Goal: Information Seeking & Learning: Find specific fact

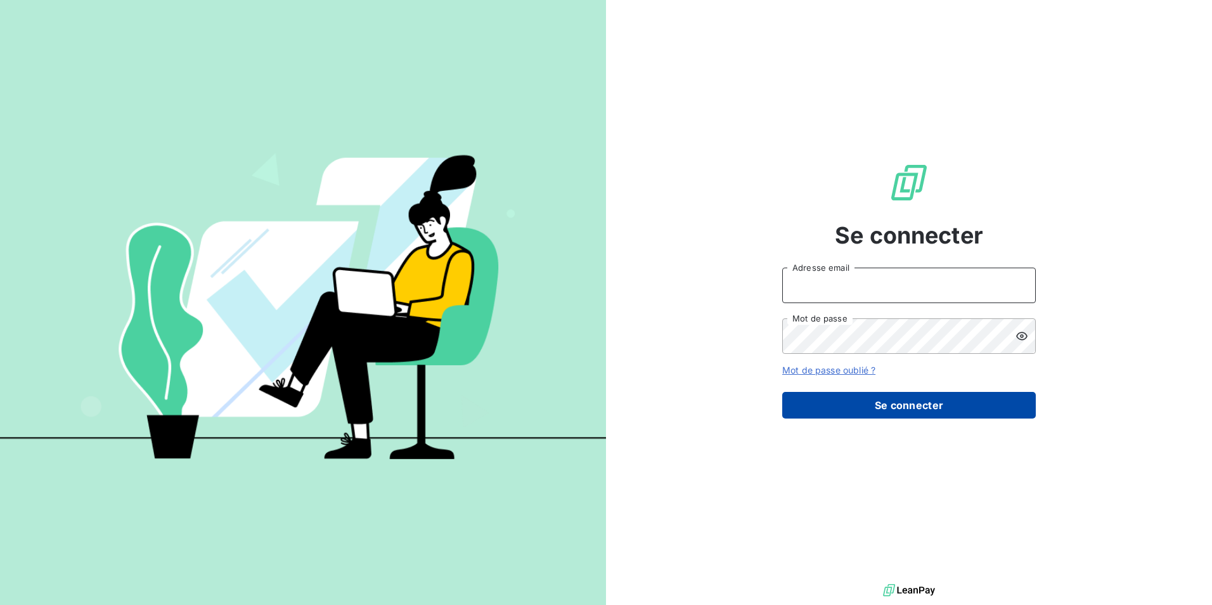
type input "[EMAIL_ADDRESS][DOMAIN_NAME]"
click at [924, 416] on button "Se connecter" at bounding box center [910, 405] width 254 height 27
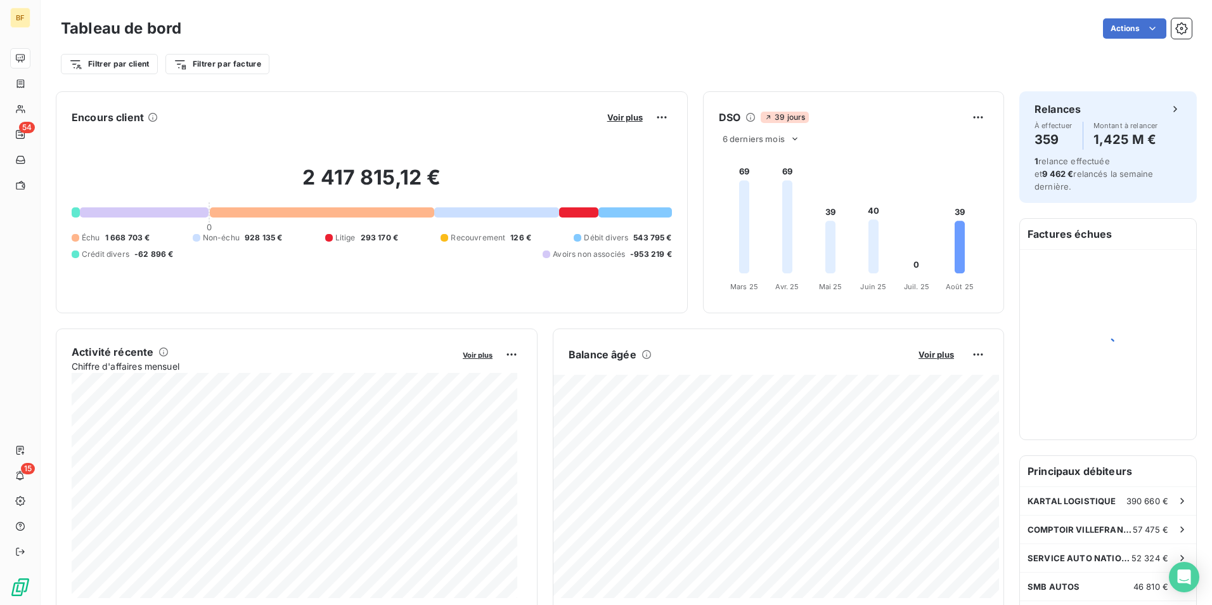
click at [512, 34] on div "Actions" at bounding box center [695, 28] width 996 height 20
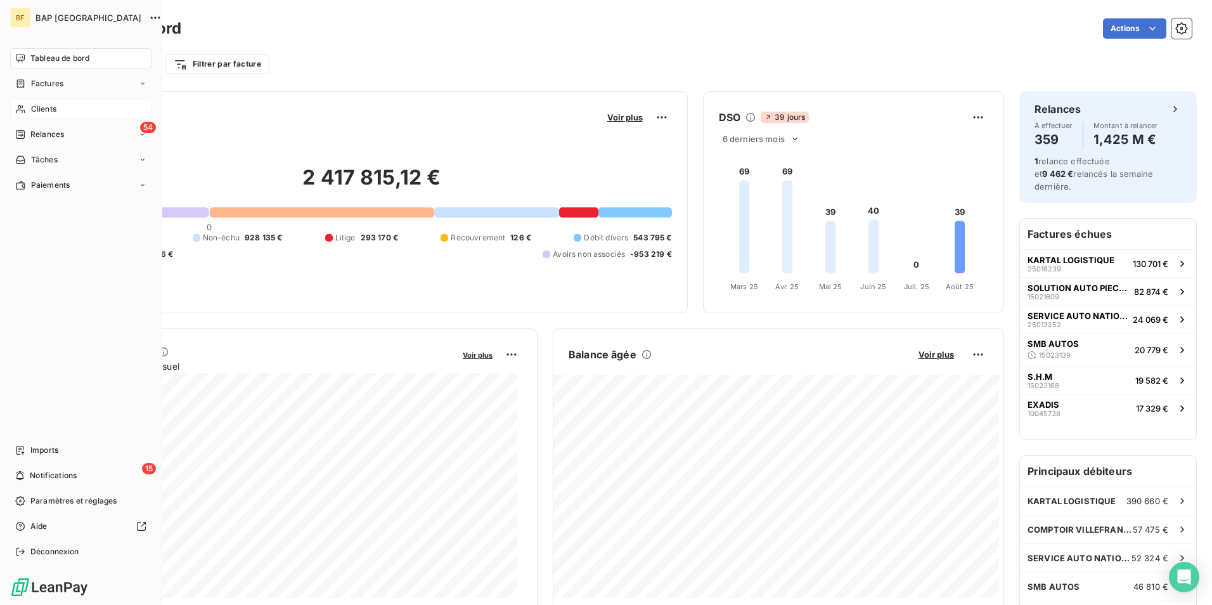
click at [41, 111] on span "Clients" at bounding box center [43, 108] width 25 height 11
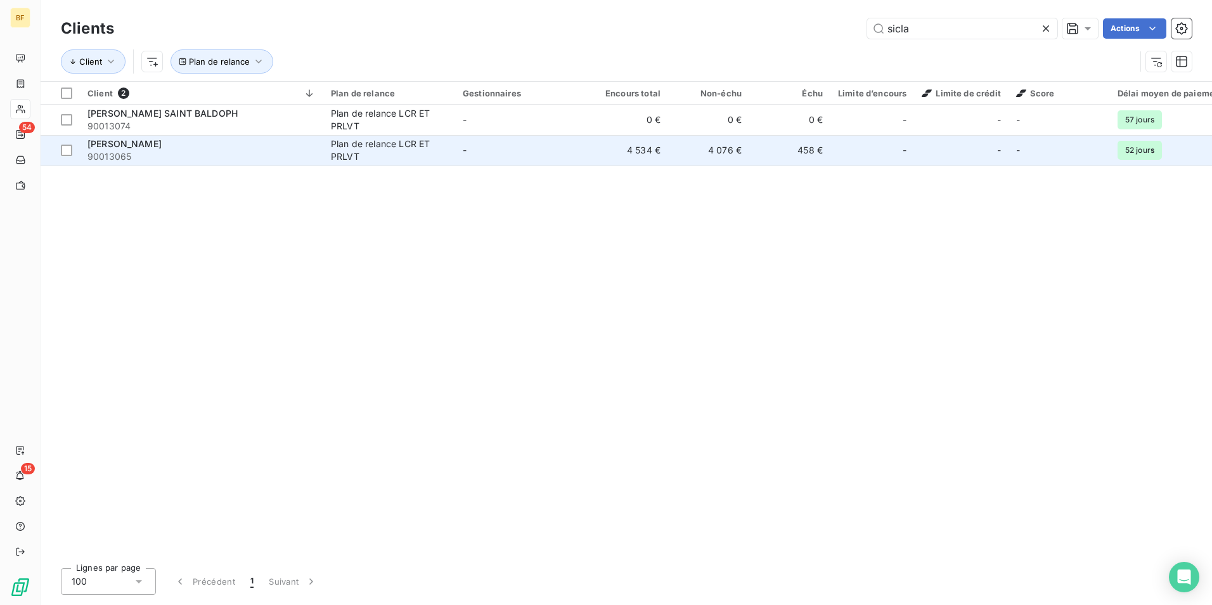
type input "sicla"
click at [175, 152] on span "90013065" at bounding box center [202, 156] width 228 height 13
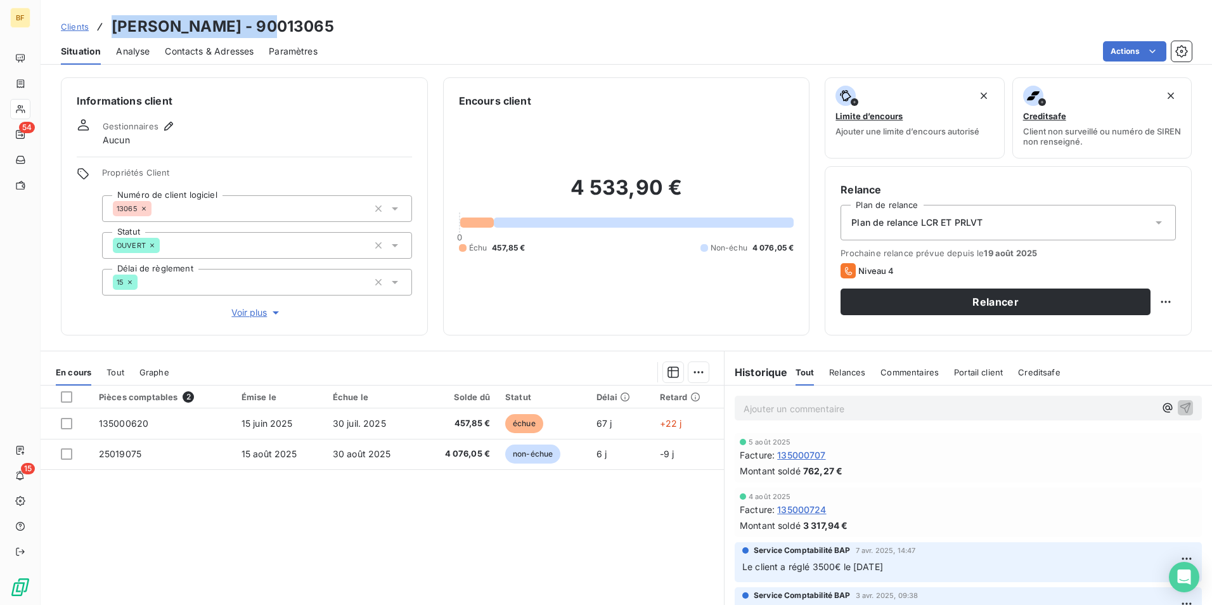
drag, startPoint x: 279, startPoint y: 22, endPoint x: 106, endPoint y: 21, distance: 173.1
click at [106, 22] on div "Clients [PERSON_NAME] - 90013065" at bounding box center [627, 26] width 1172 height 23
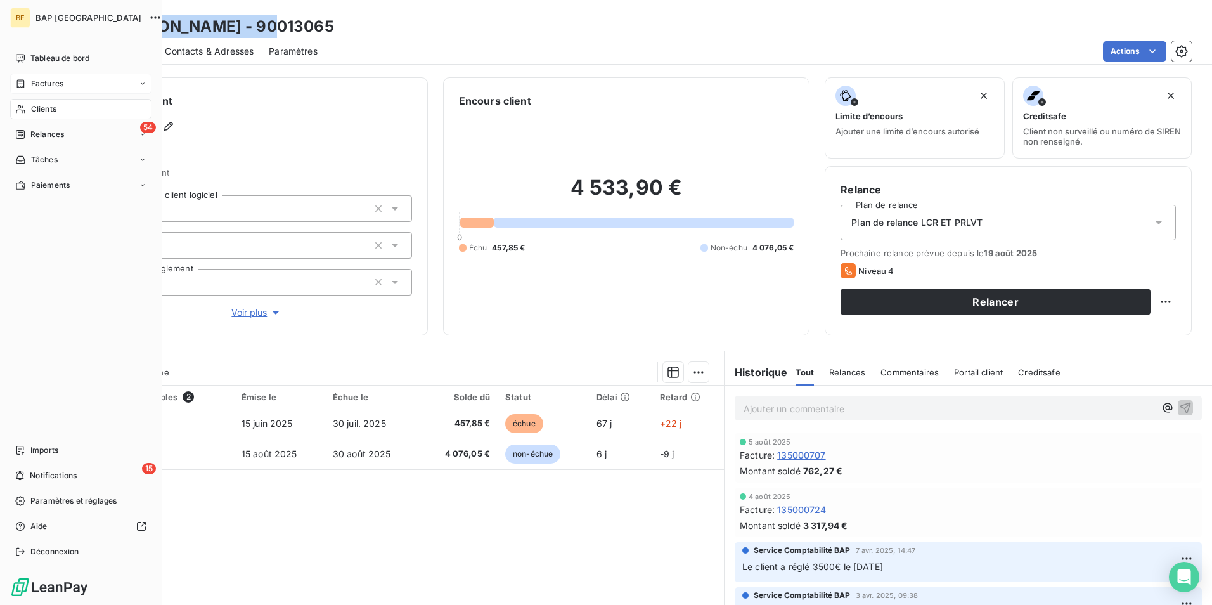
copy h3 "[PERSON_NAME] - 90013065"
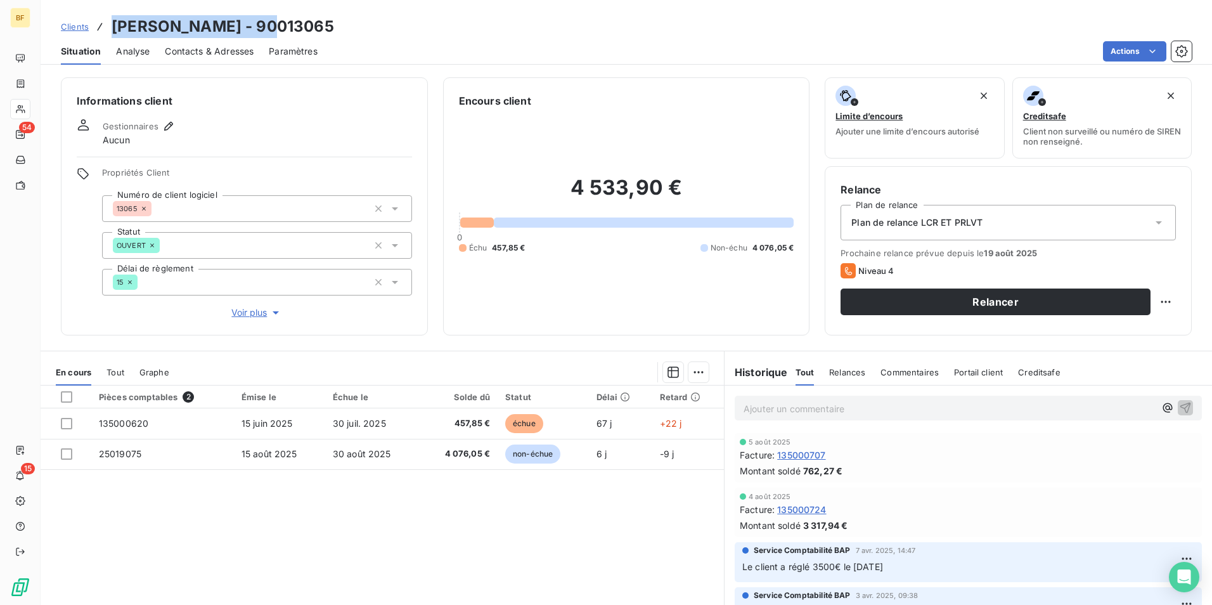
click at [241, 46] on span "Contacts & Adresses" at bounding box center [209, 51] width 89 height 13
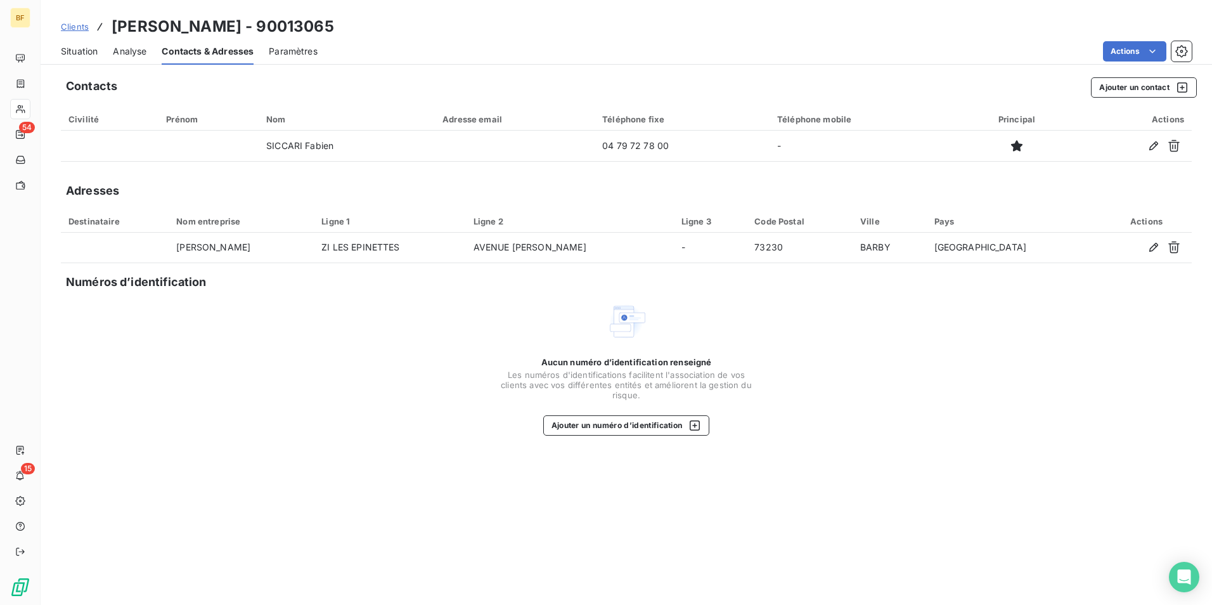
drag, startPoint x: 391, startPoint y: 60, endPoint x: 90, endPoint y: 36, distance: 301.5
click at [389, 60] on div "Actions" at bounding box center [762, 51] width 859 height 20
click at [88, 47] on span "Situation" at bounding box center [79, 51] width 37 height 13
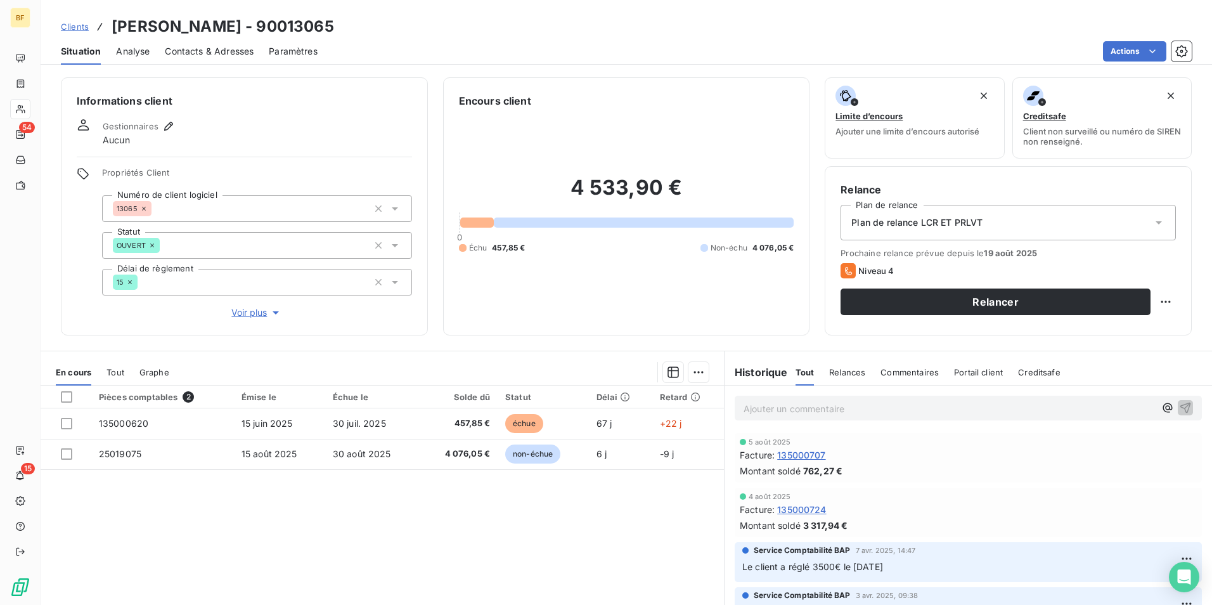
click at [821, 414] on p "Ajouter un commentaire ﻿" at bounding box center [950, 409] width 412 height 16
click at [851, 399] on div "(AV) IMPAYÉ FACTOR" at bounding box center [968, 407] width 467 height 23
click at [853, 403] on p "(AV) IMPAYÉ FACTOR" at bounding box center [950, 408] width 412 height 15
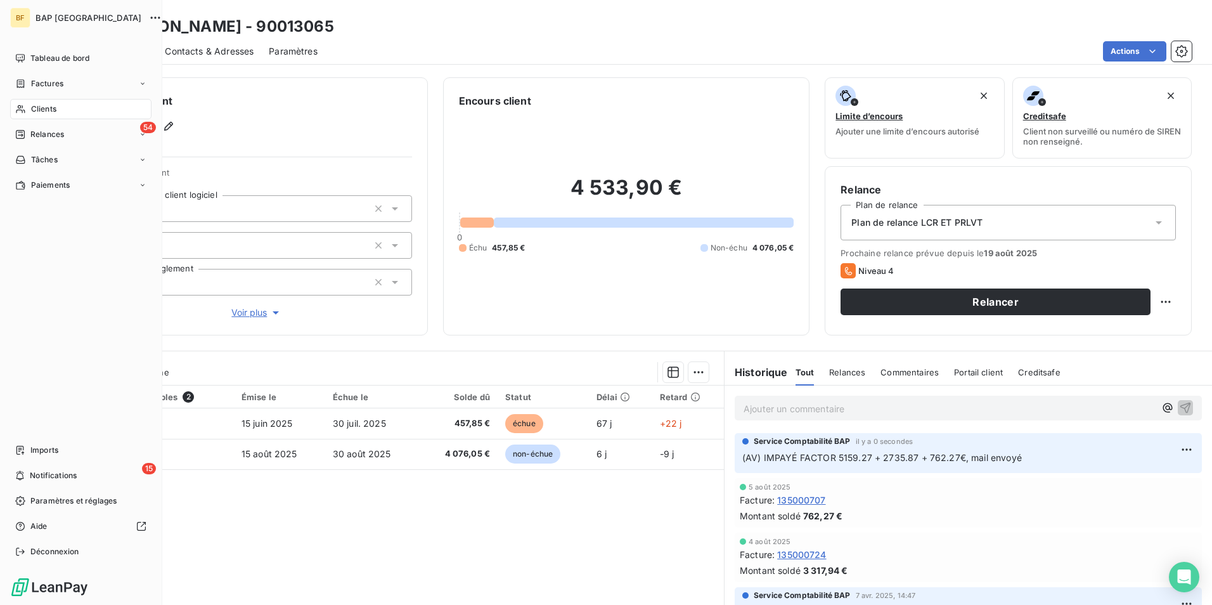
click at [30, 114] on div "Clients" at bounding box center [80, 109] width 141 height 20
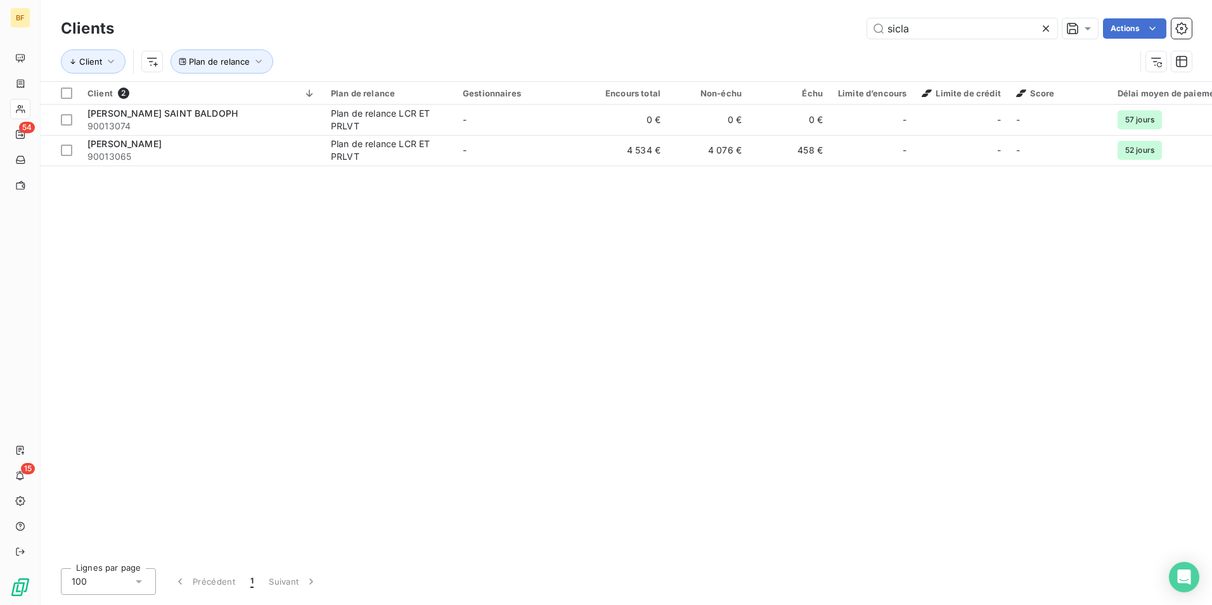
drag, startPoint x: 921, startPoint y: 23, endPoint x: 784, endPoint y: 22, distance: 137.0
click at [819, 23] on div "sicla Actions" at bounding box center [660, 28] width 1063 height 20
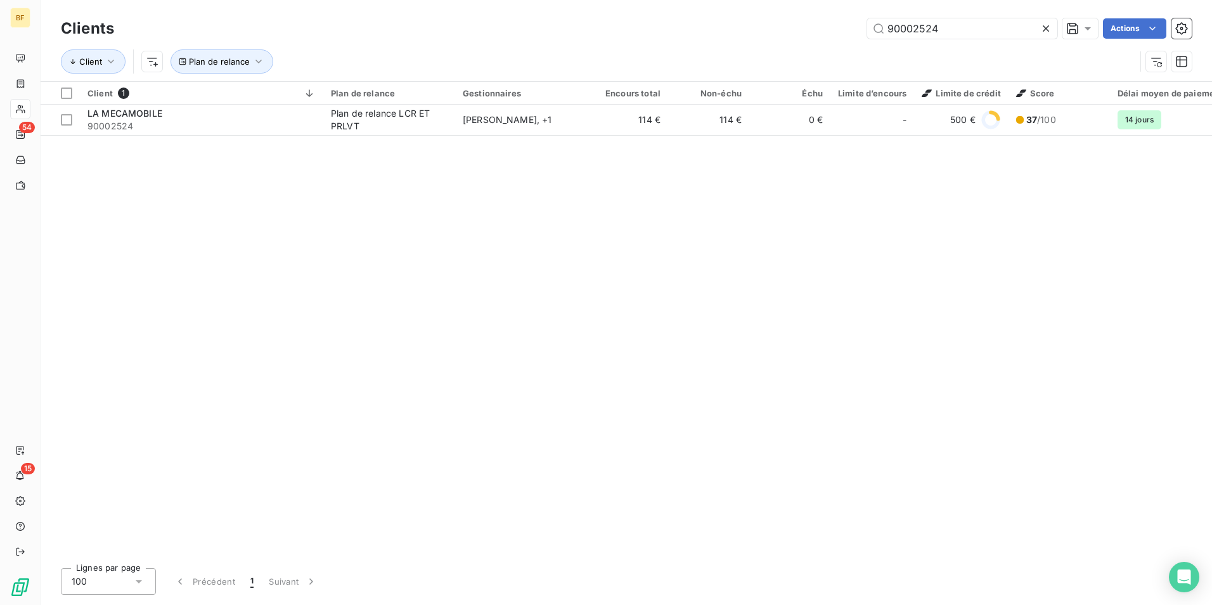
type input "90002524"
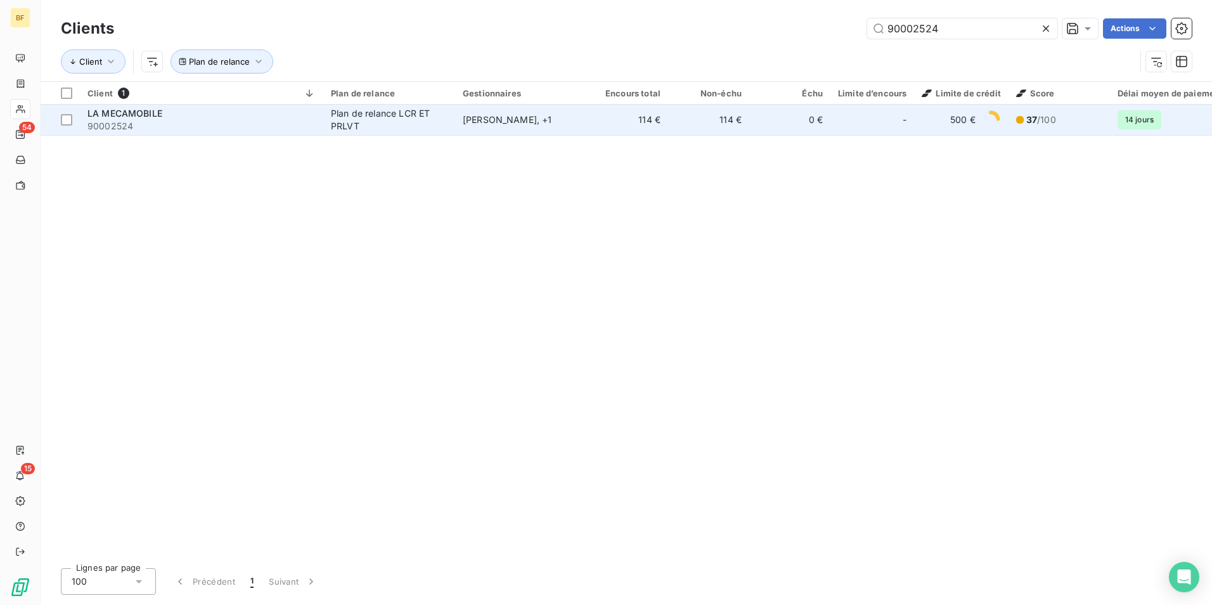
click at [117, 120] on span "90002524" at bounding box center [202, 126] width 228 height 13
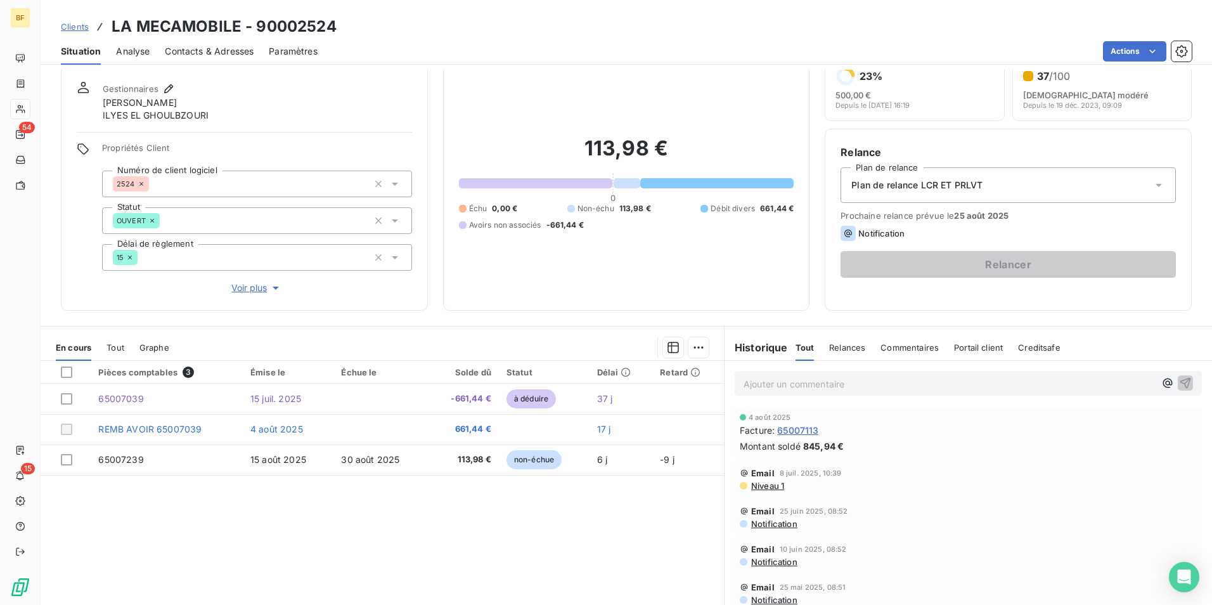
scroll to position [75, 0]
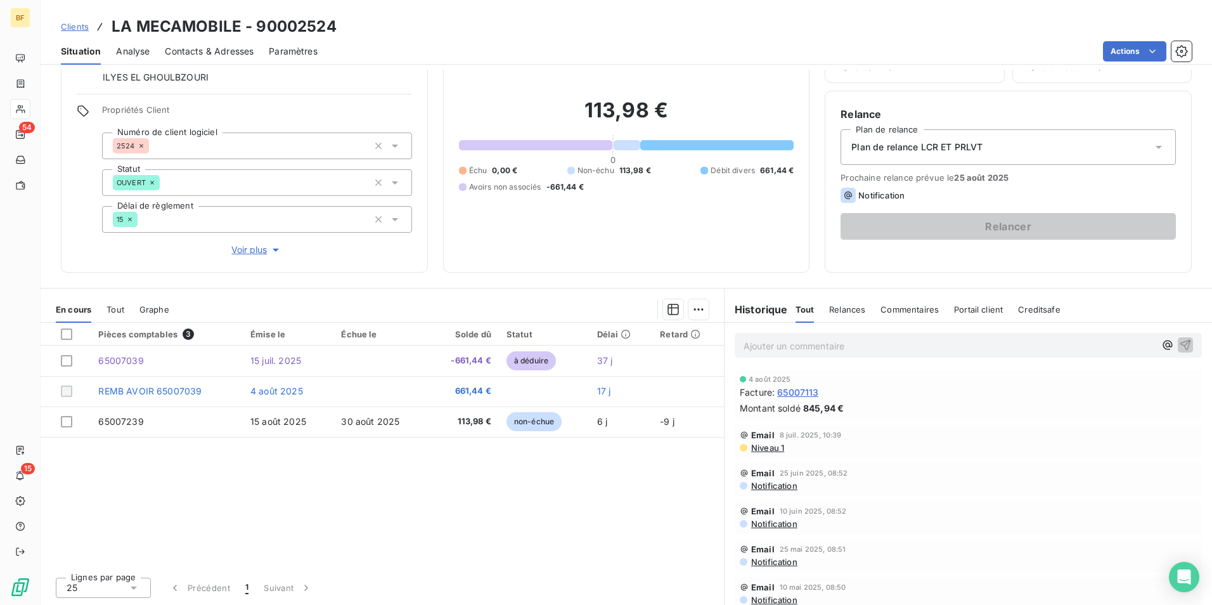
click at [189, 55] on span "Contacts & Adresses" at bounding box center [209, 51] width 89 height 13
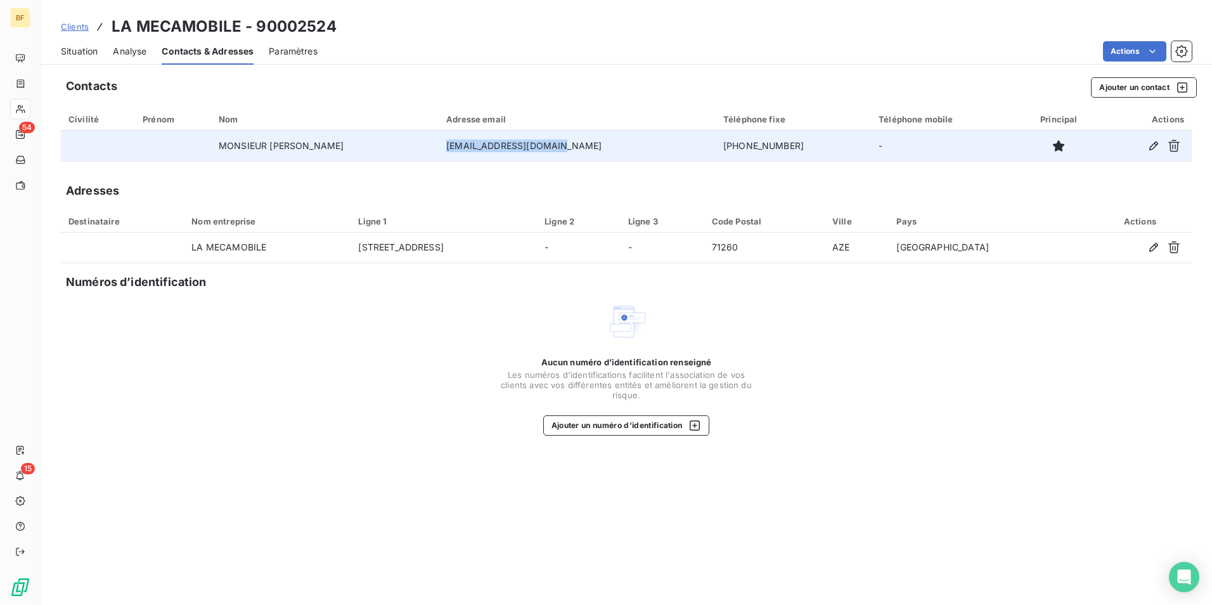
drag, startPoint x: 600, startPoint y: 145, endPoint x: 479, endPoint y: 143, distance: 120.5
click at [479, 143] on td "[EMAIL_ADDRESS][DOMAIN_NAME]" at bounding box center [577, 146] width 277 height 30
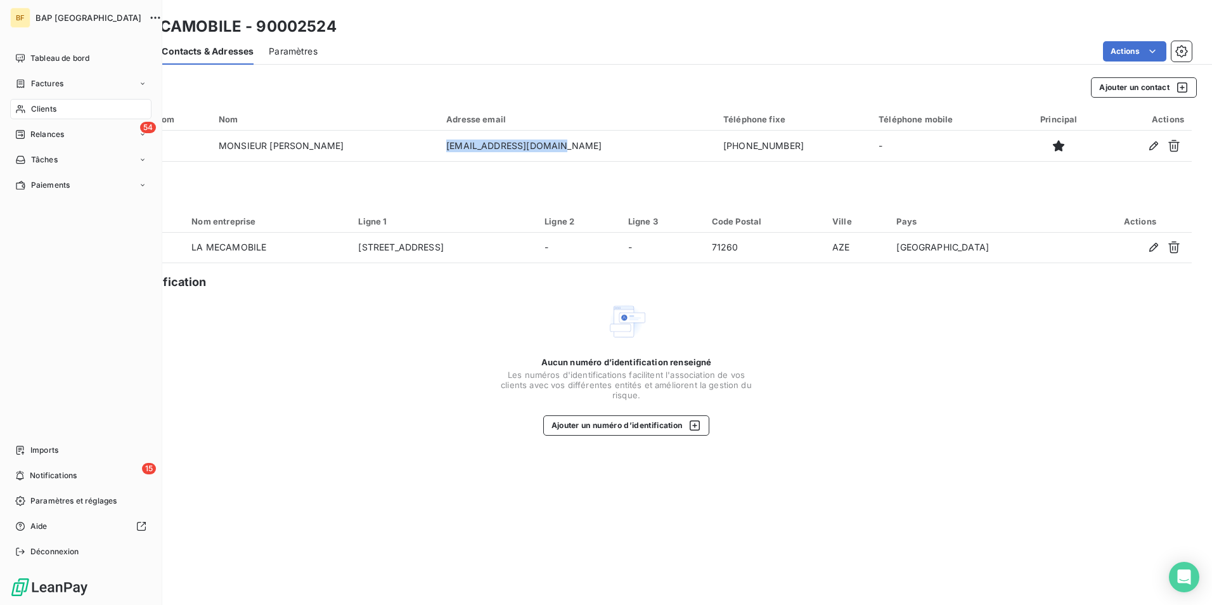
click at [29, 115] on div "Clients" at bounding box center [80, 109] width 141 height 20
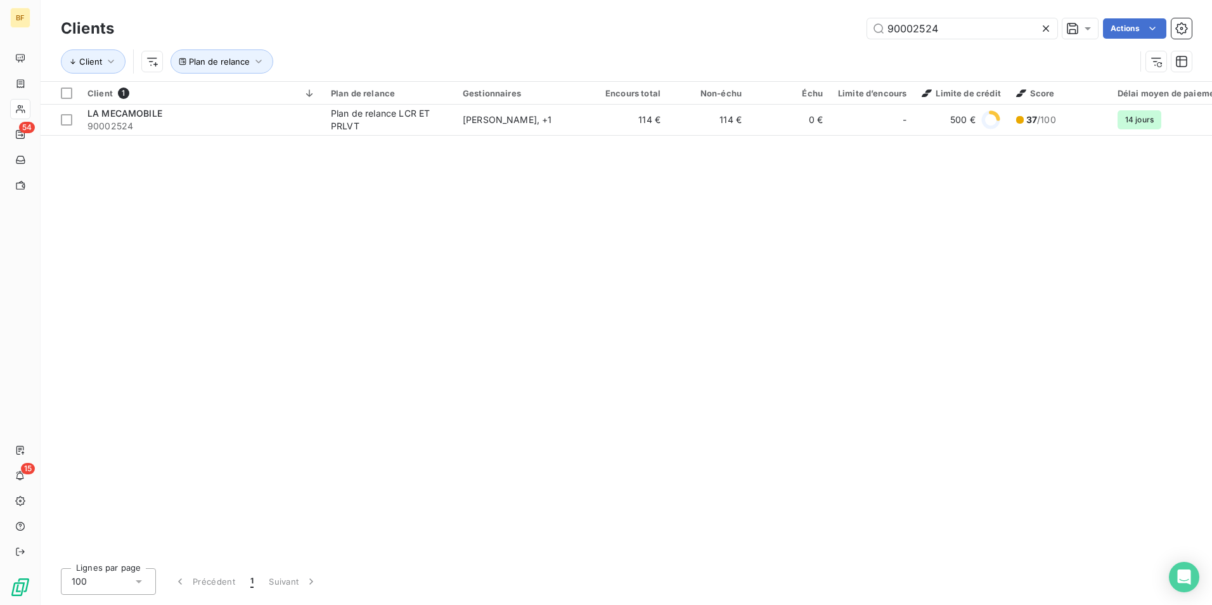
drag, startPoint x: 942, startPoint y: 31, endPoint x: 757, endPoint y: 21, distance: 185.4
click at [757, 21] on div "90002524 Actions" at bounding box center [660, 28] width 1063 height 20
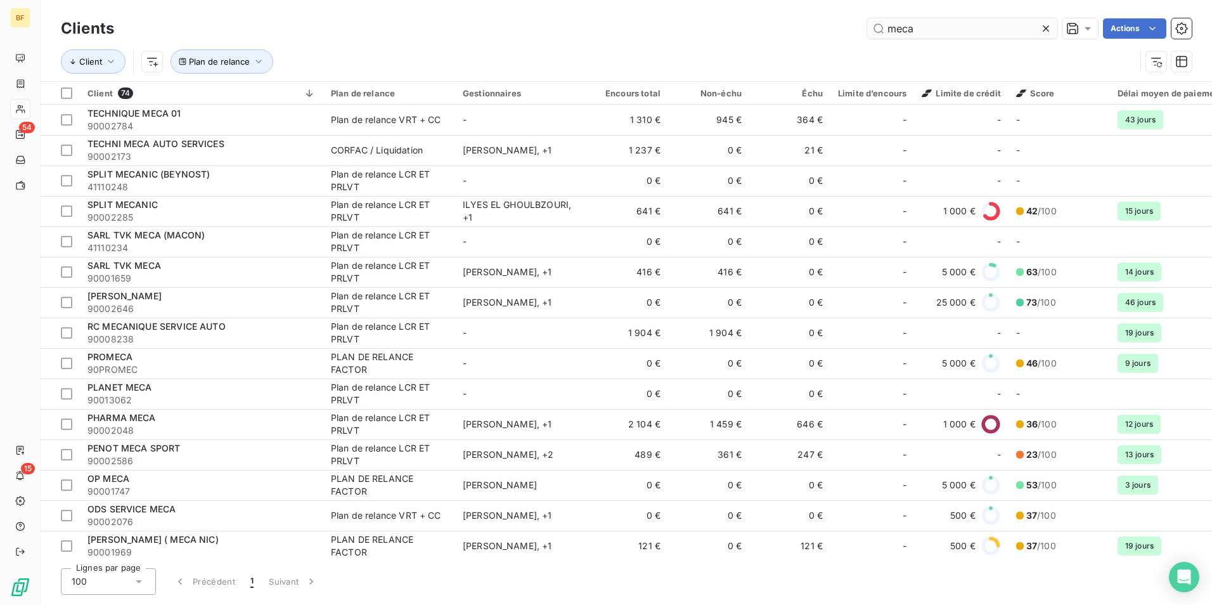
click at [928, 29] on input "meca" at bounding box center [962, 28] width 190 height 20
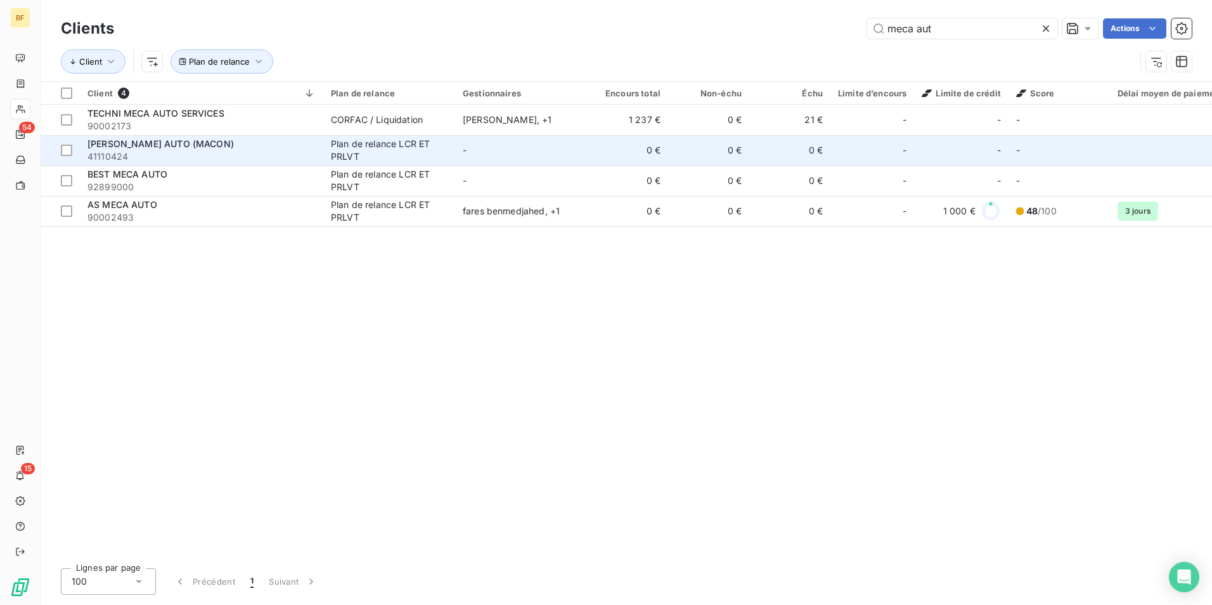
type input "meca aut"
click at [201, 153] on span "41110424" at bounding box center [202, 156] width 228 height 13
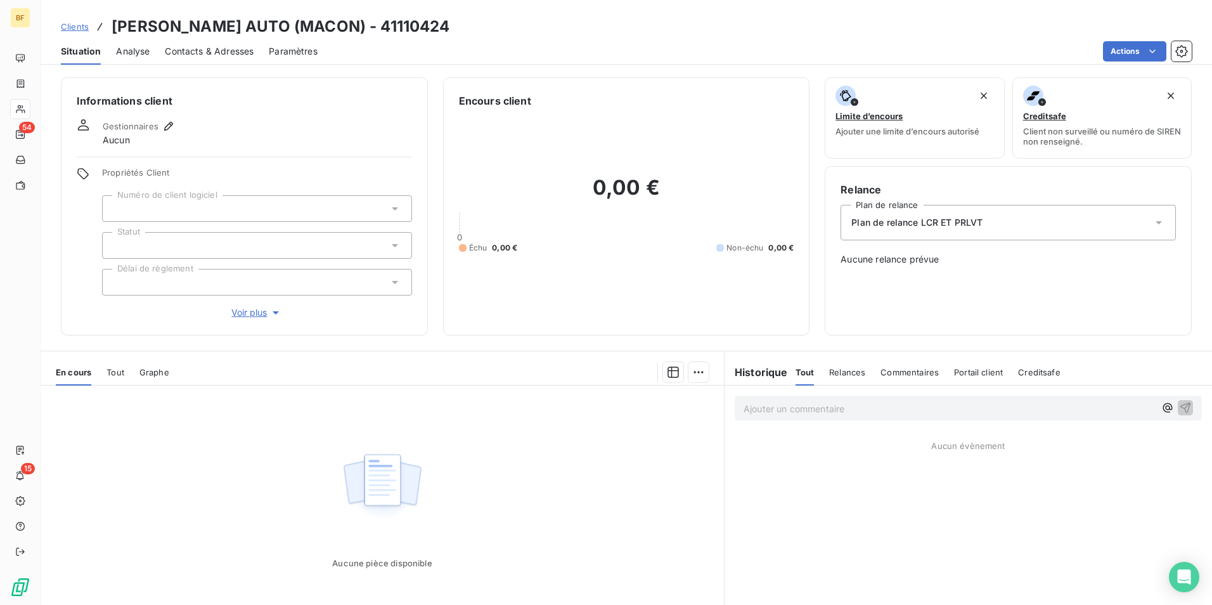
click at [112, 373] on span "Tout" at bounding box center [116, 372] width 18 height 10
click at [214, 52] on span "Contacts & Adresses" at bounding box center [209, 51] width 89 height 13
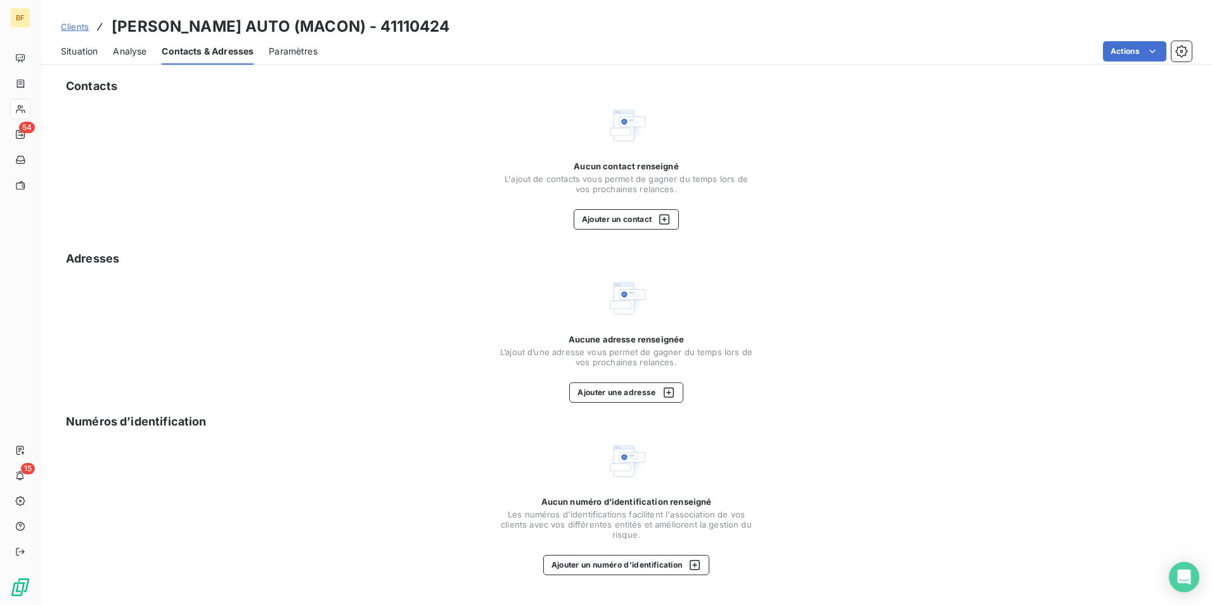
drag, startPoint x: 55, startPoint y: 46, endPoint x: 81, endPoint y: 56, distance: 27.3
click at [58, 50] on div "Situation Analyse Contacts & Adresses Paramètres Actions" at bounding box center [627, 51] width 1172 height 27
click at [82, 55] on span "Situation" at bounding box center [79, 51] width 37 height 13
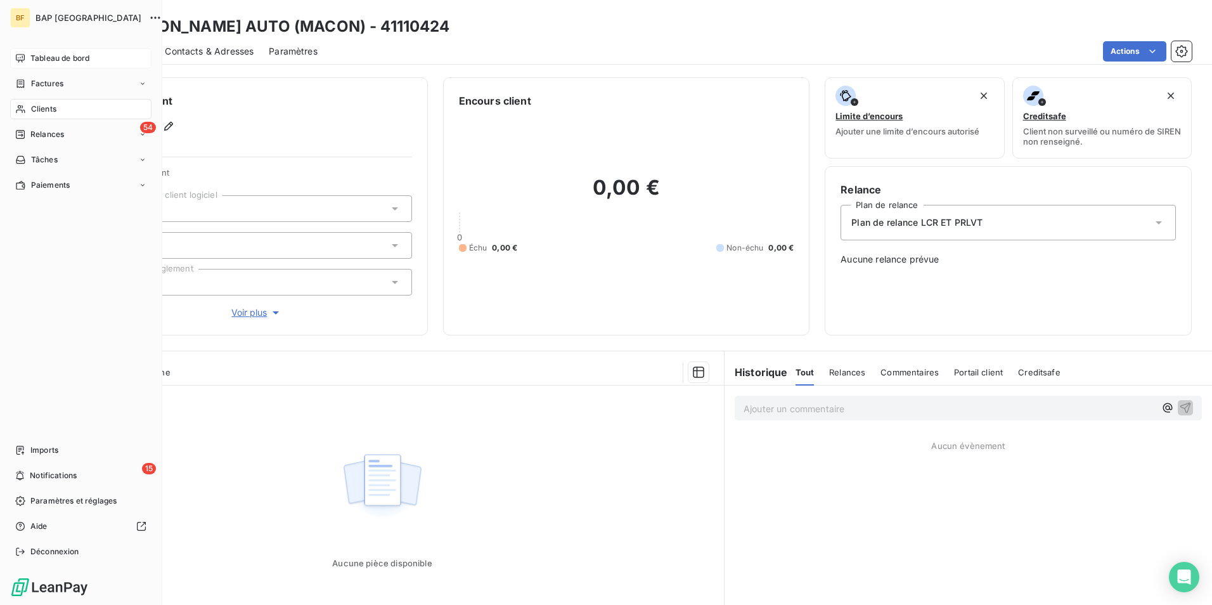
click at [25, 59] on div "Tableau de bord" at bounding box center [80, 58] width 141 height 20
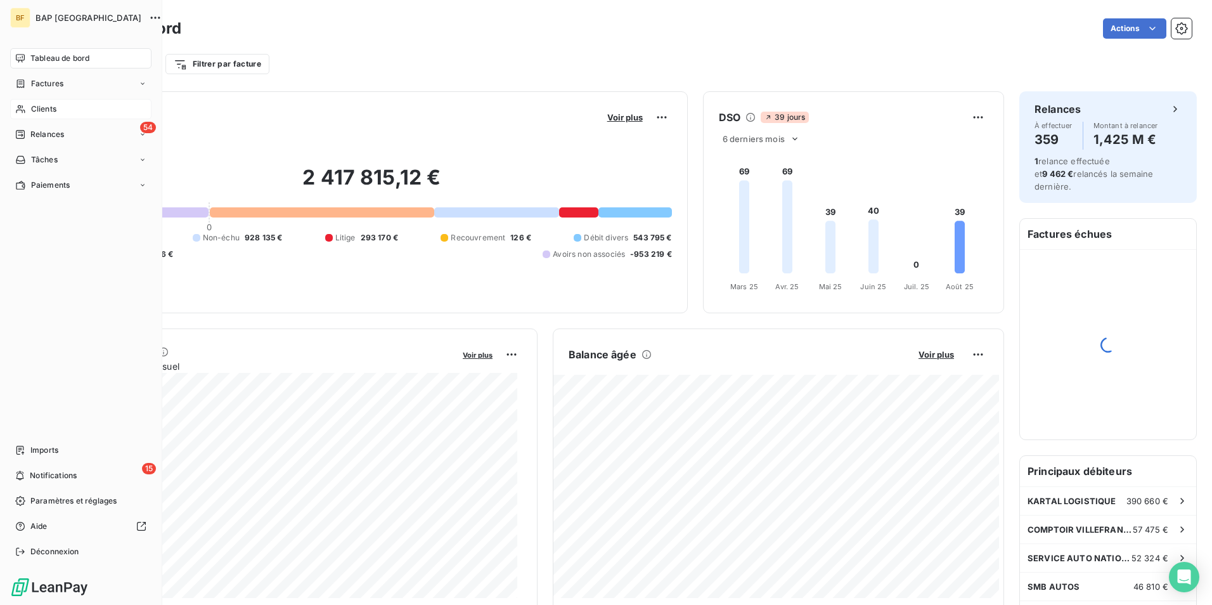
click at [39, 101] on div "Clients" at bounding box center [80, 109] width 141 height 20
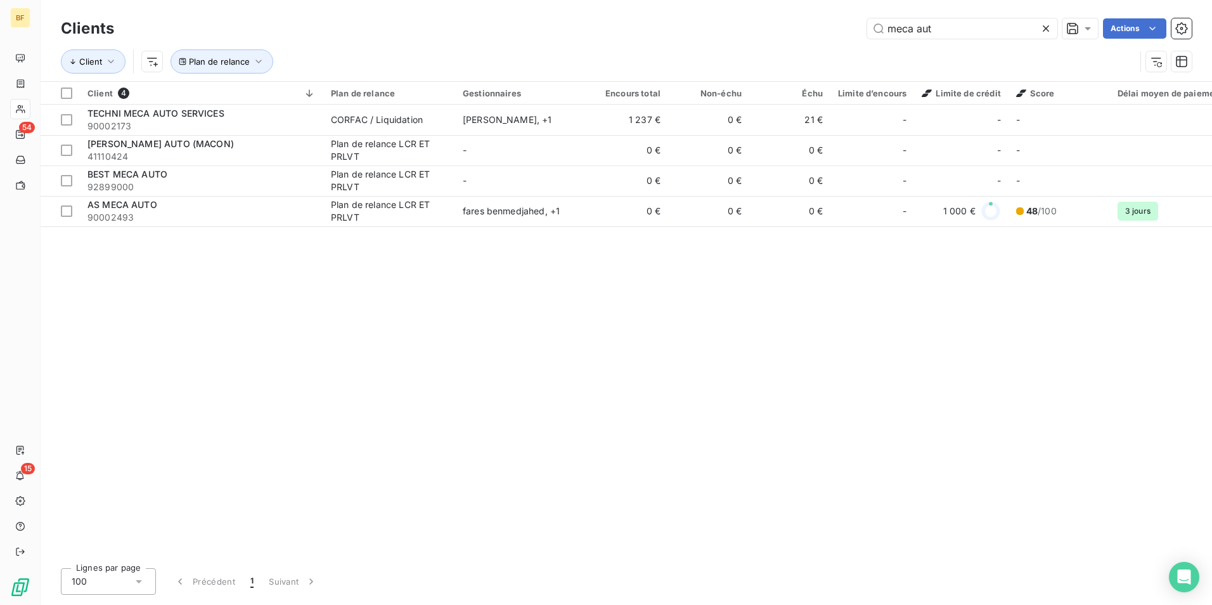
drag, startPoint x: 946, startPoint y: 24, endPoint x: 776, endPoint y: 11, distance: 170.5
click at [776, 11] on div "Clients meca aut Actions Client Plan de relance" at bounding box center [627, 40] width 1172 height 81
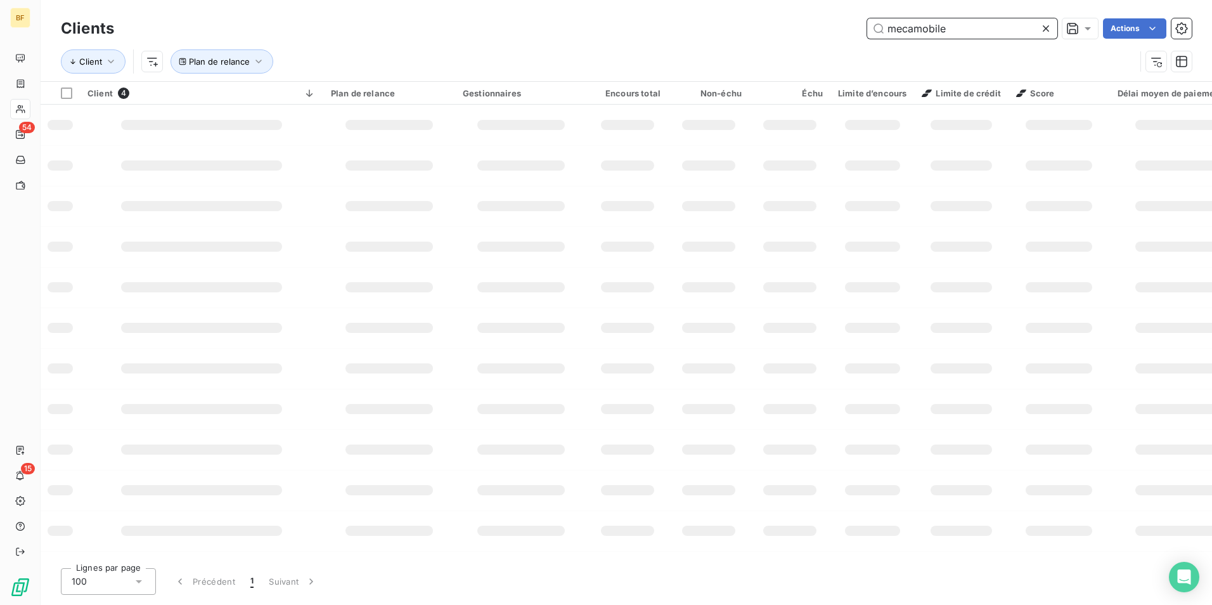
type input "mecamobile"
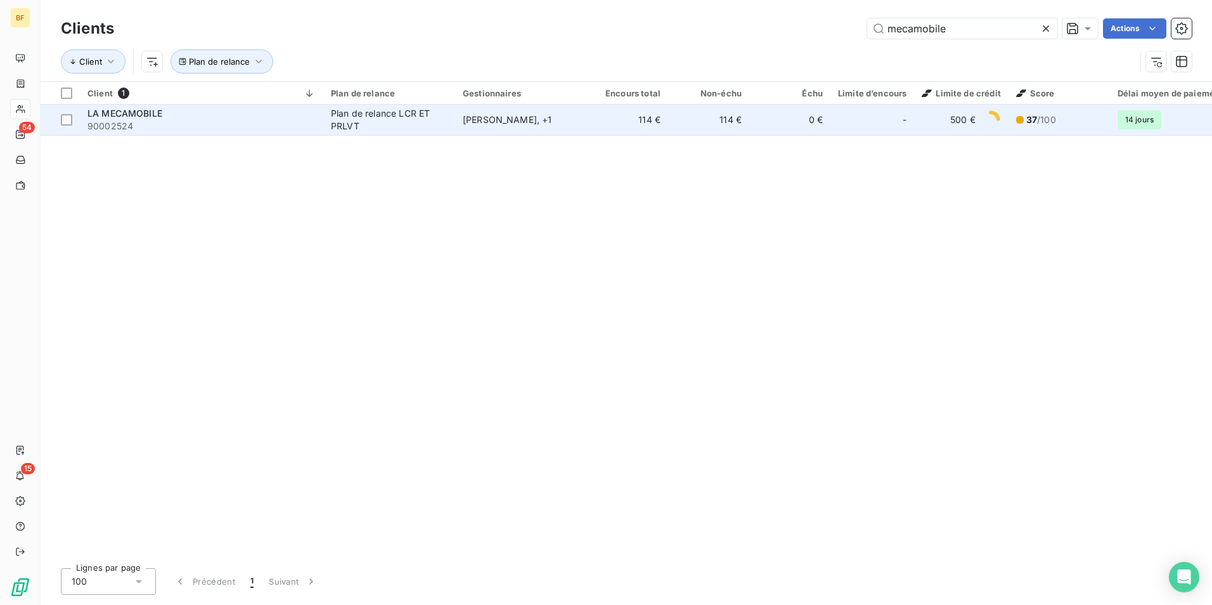
click at [291, 123] on span "90002524" at bounding box center [202, 126] width 228 height 13
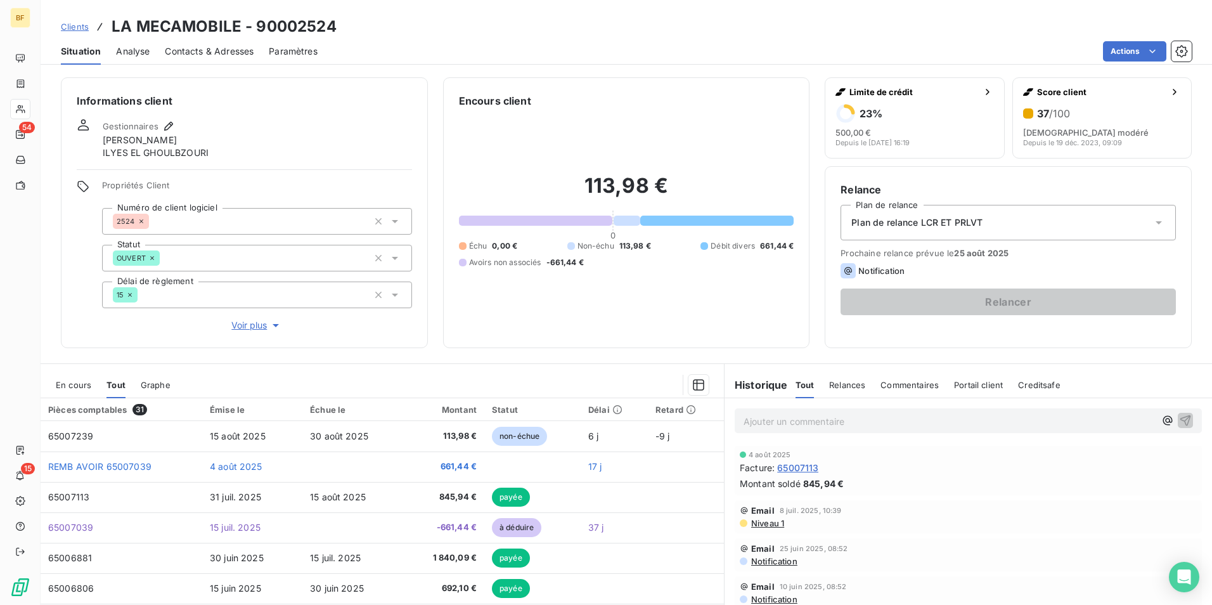
click at [214, 53] on span "Contacts & Adresses" at bounding box center [209, 51] width 89 height 13
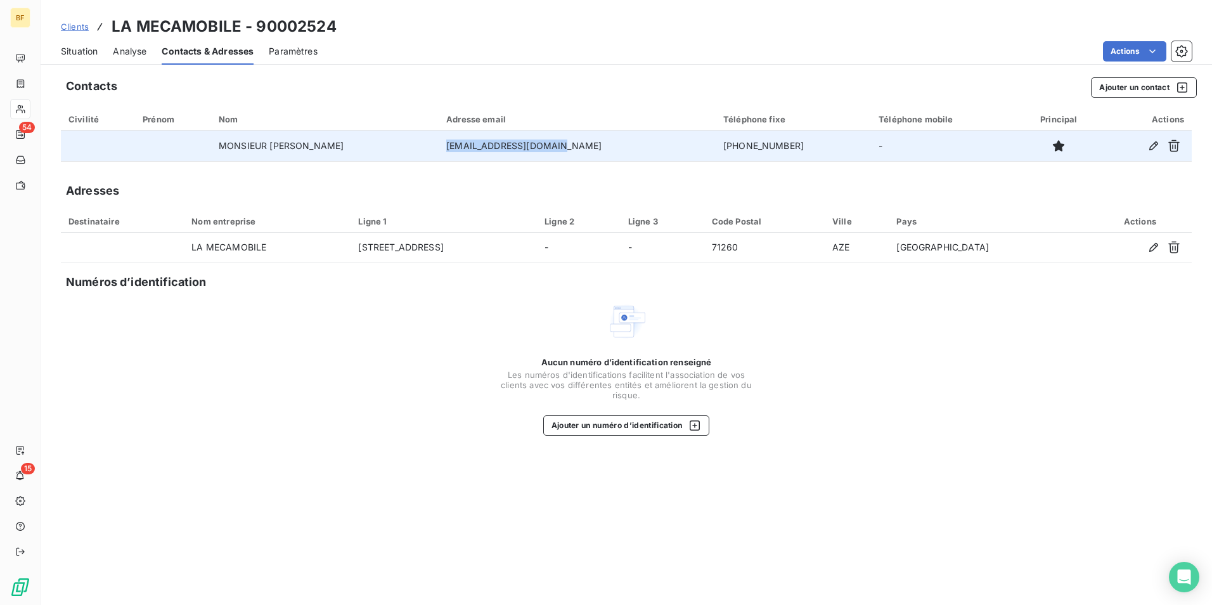
drag, startPoint x: 602, startPoint y: 144, endPoint x: 465, endPoint y: 148, distance: 137.7
click at [465, 148] on tr "MONSIEUR [PERSON_NAME] [EMAIL_ADDRESS][DOMAIN_NAME] [PHONE_NUMBER] -" at bounding box center [626, 146] width 1131 height 30
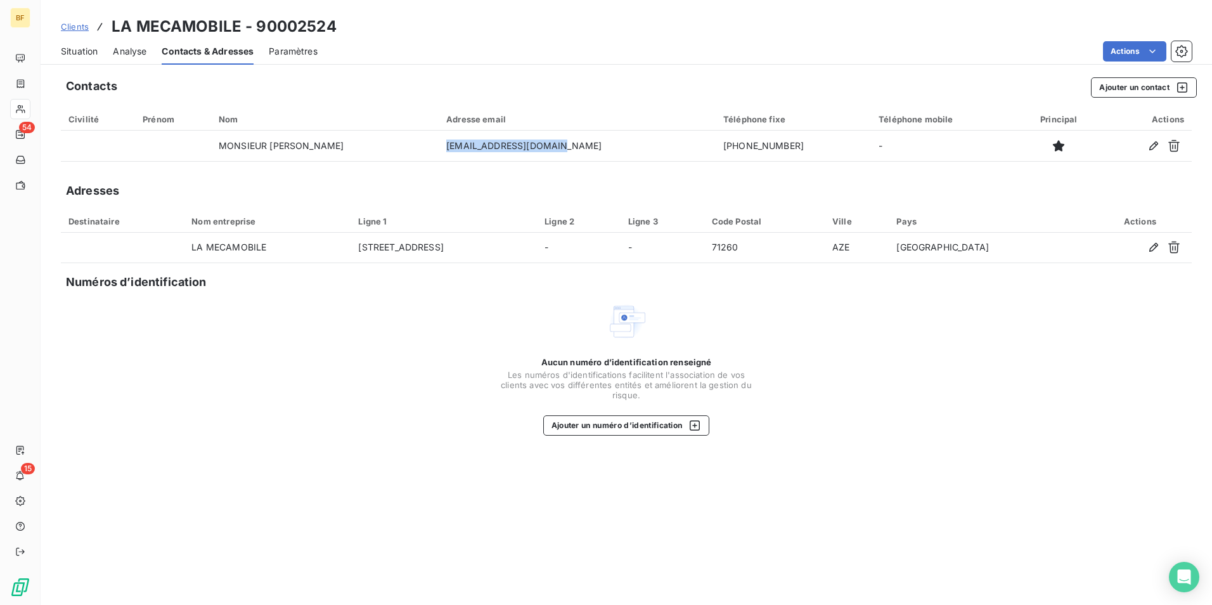
copy tr "[EMAIL_ADDRESS][DOMAIN_NAME]"
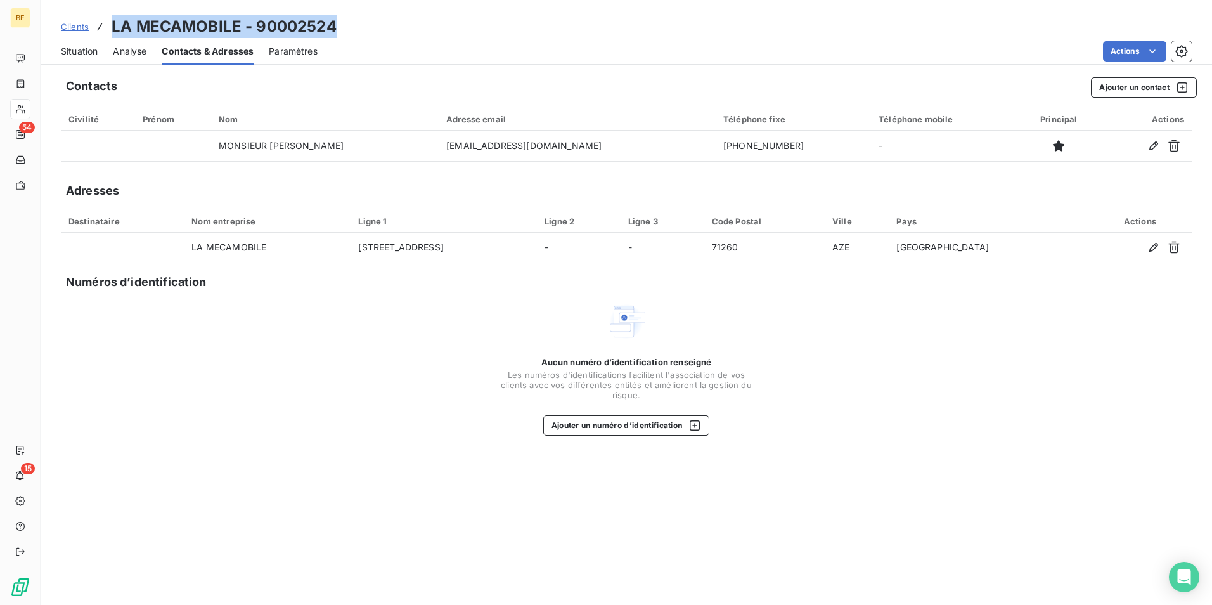
drag, startPoint x: 339, startPoint y: 28, endPoint x: 112, endPoint y: 28, distance: 227.0
click at [112, 28] on div "Clients LA MECAMOBILE - 90002524" at bounding box center [627, 26] width 1172 height 23
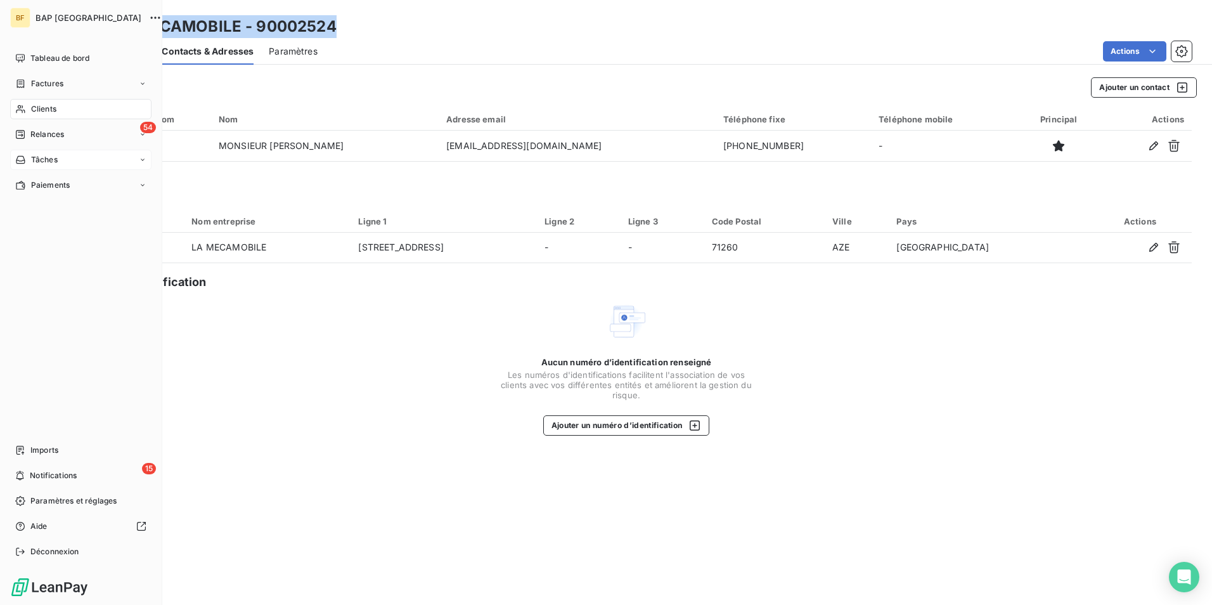
copy h3 "LA MECAMOBILE - 90002524"
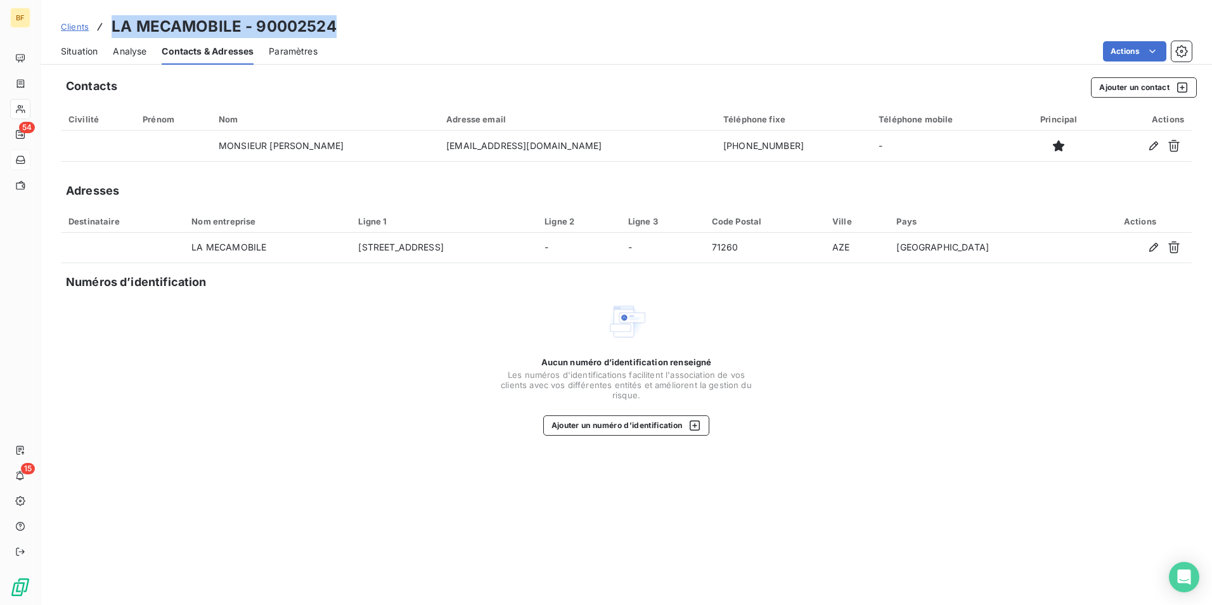
click at [85, 57] on span "Situation" at bounding box center [79, 51] width 37 height 13
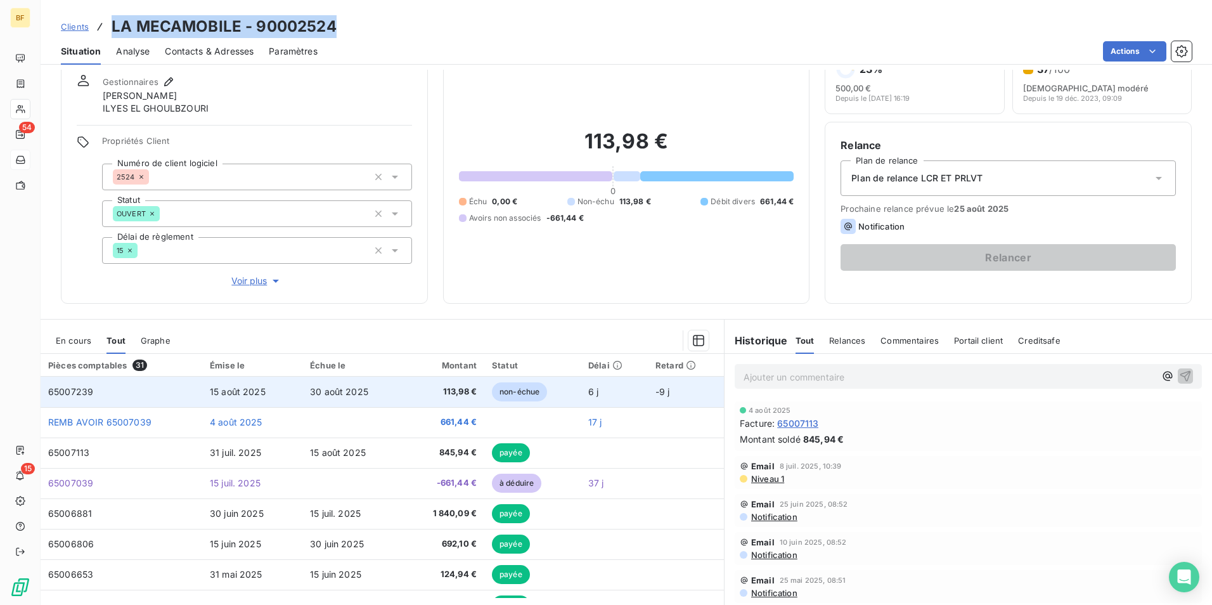
scroll to position [75, 0]
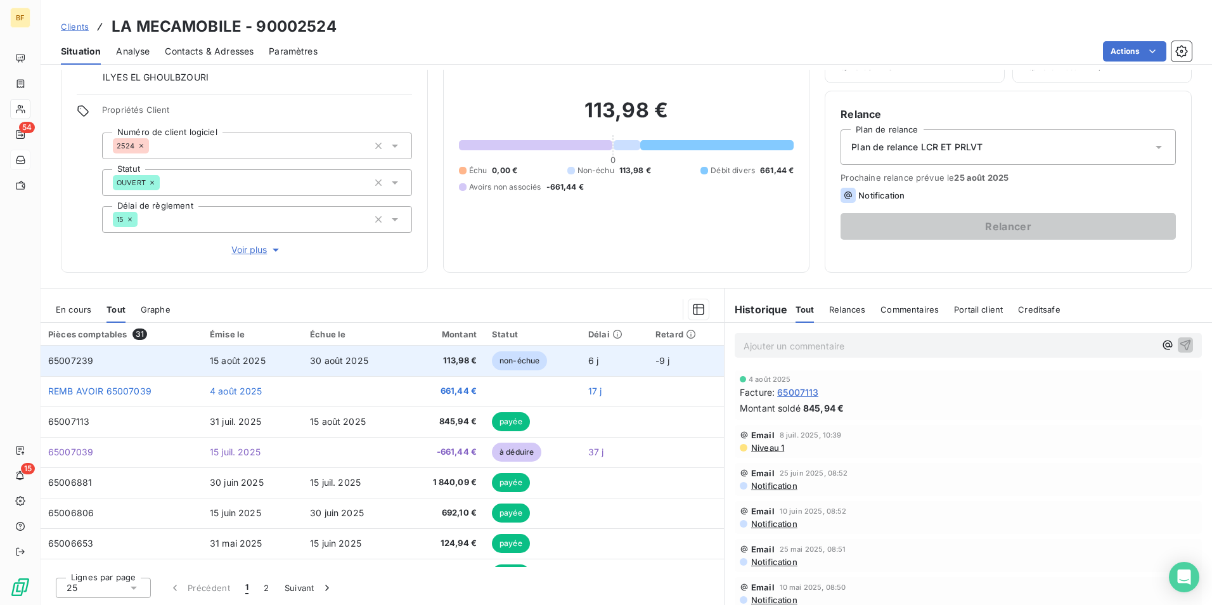
click at [416, 358] on span "113,98 €" at bounding box center [444, 360] width 66 height 13
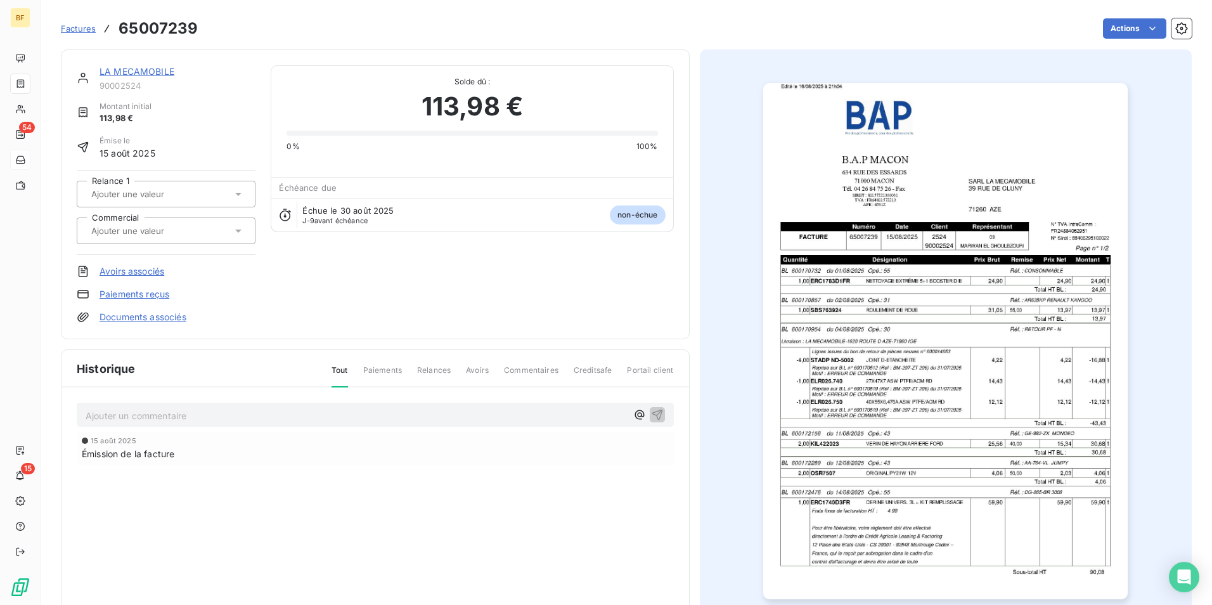
click at [975, 290] on img "button" at bounding box center [945, 341] width 365 height 516
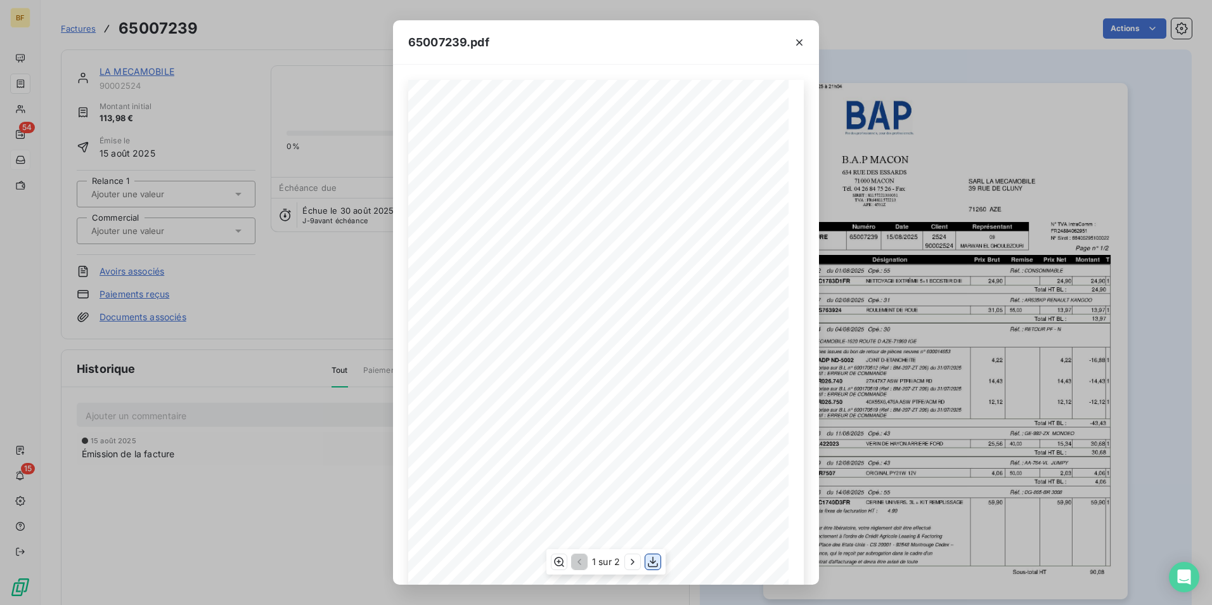
click at [652, 559] on icon "button" at bounding box center [653, 561] width 13 height 13
drag, startPoint x: 803, startPoint y: 45, endPoint x: 578, endPoint y: 36, distance: 224.7
click at [803, 44] on icon "button" at bounding box center [799, 42] width 13 height 13
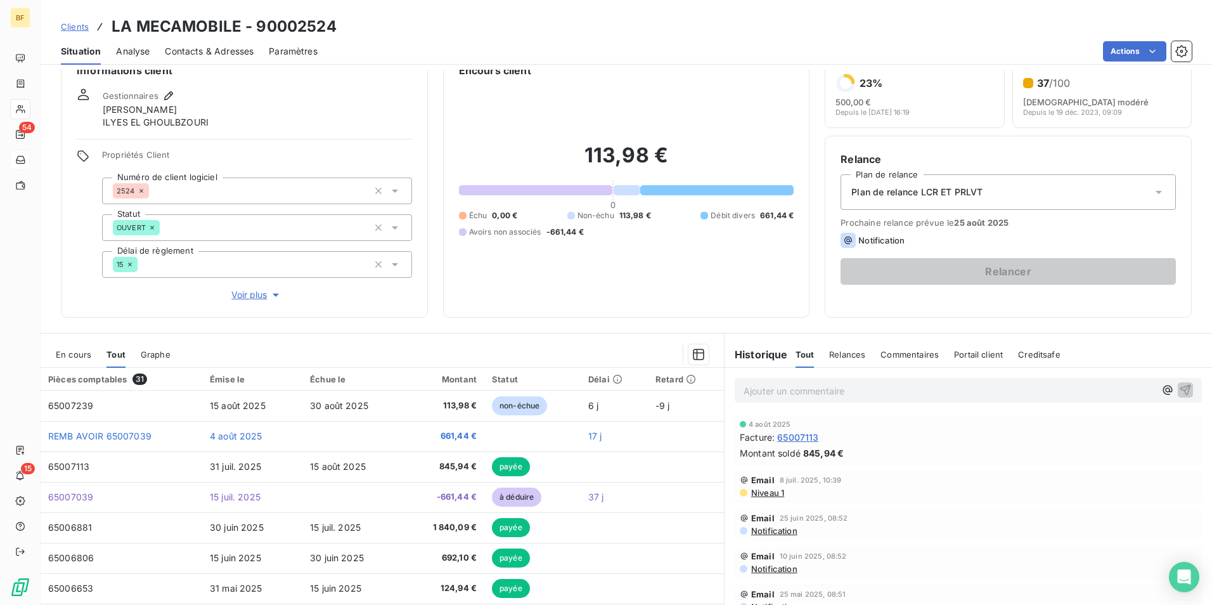
scroll to position [75, 0]
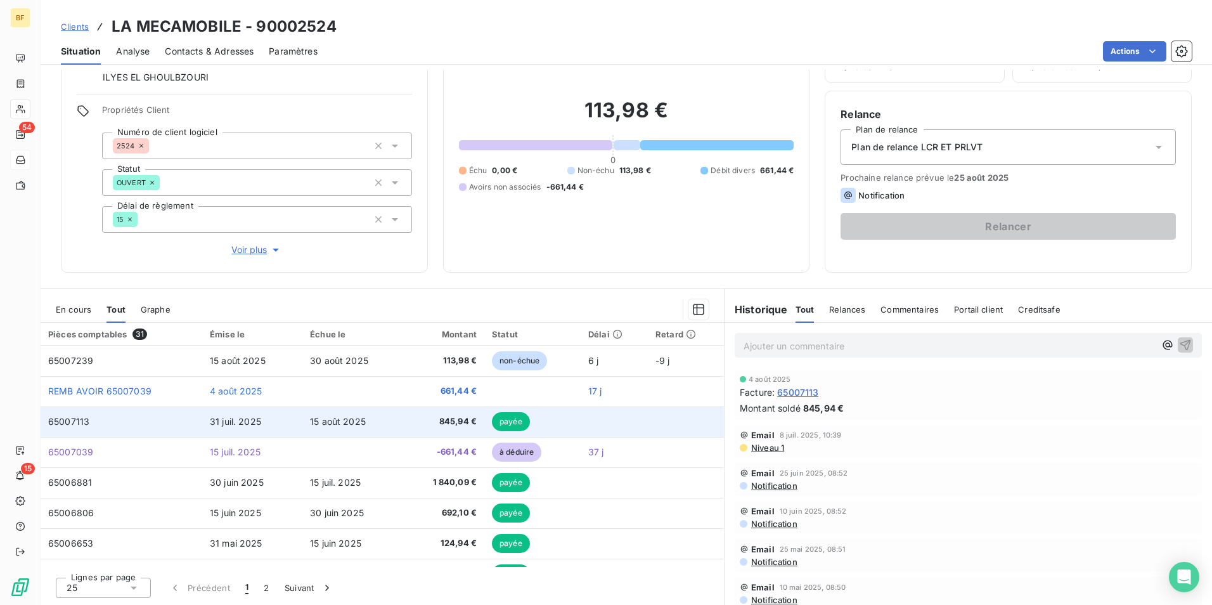
click at [276, 427] on td "31 juil. 2025" at bounding box center [252, 421] width 100 height 30
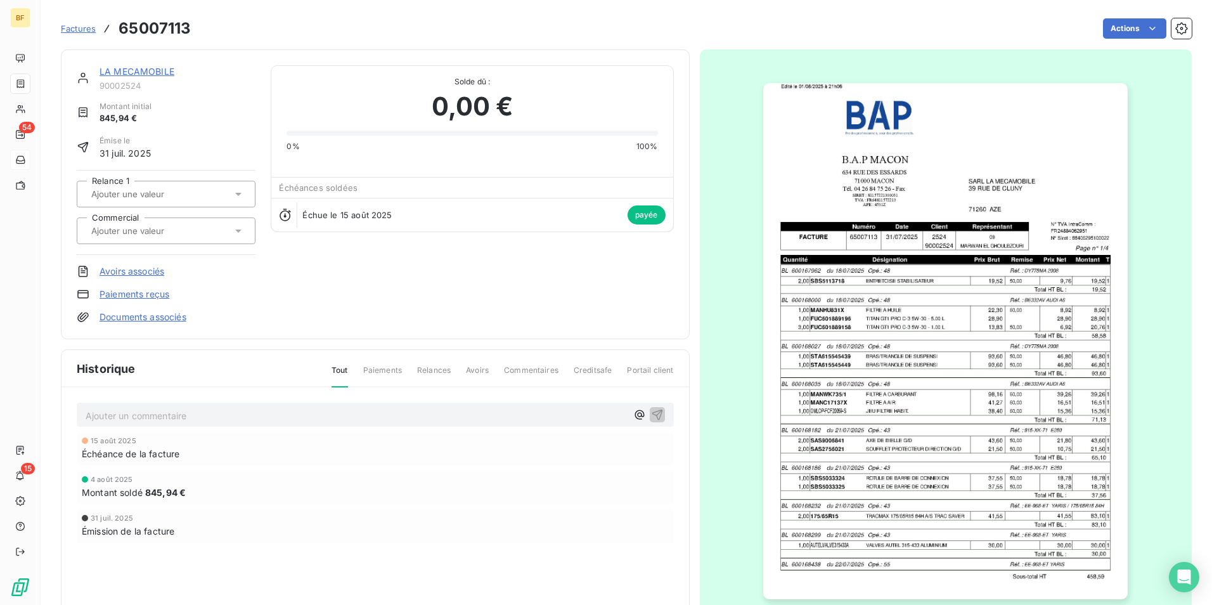
click at [978, 313] on img "button" at bounding box center [945, 341] width 365 height 516
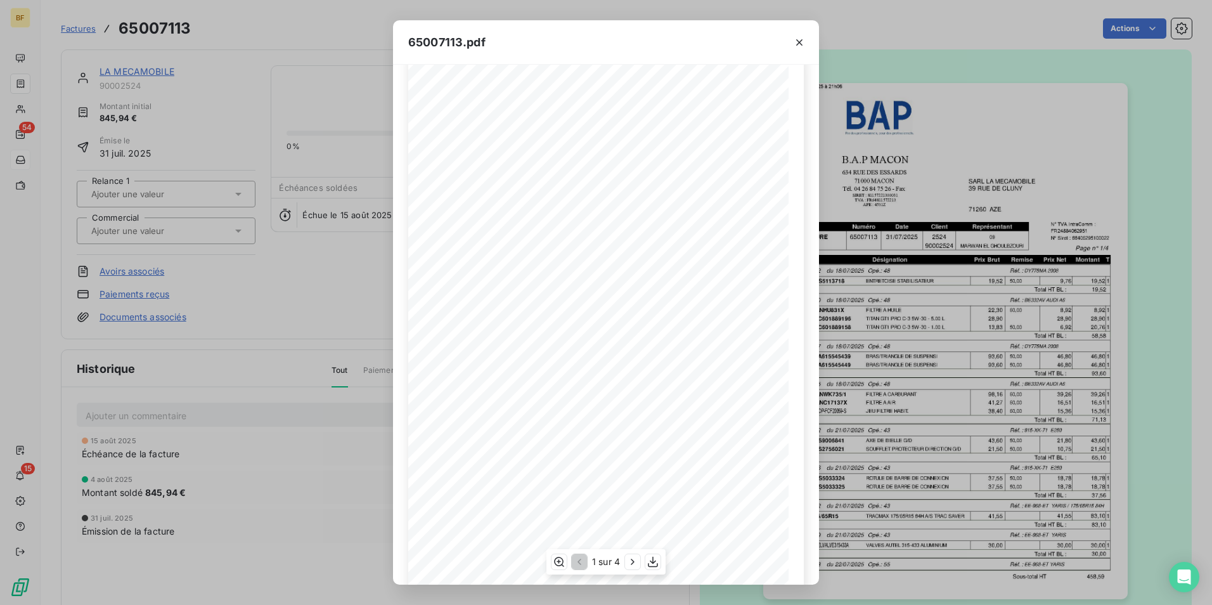
scroll to position [48, 0]
click at [651, 561] on icon "button" at bounding box center [653, 562] width 10 height 11
click at [799, 41] on icon "button" at bounding box center [799, 42] width 13 height 13
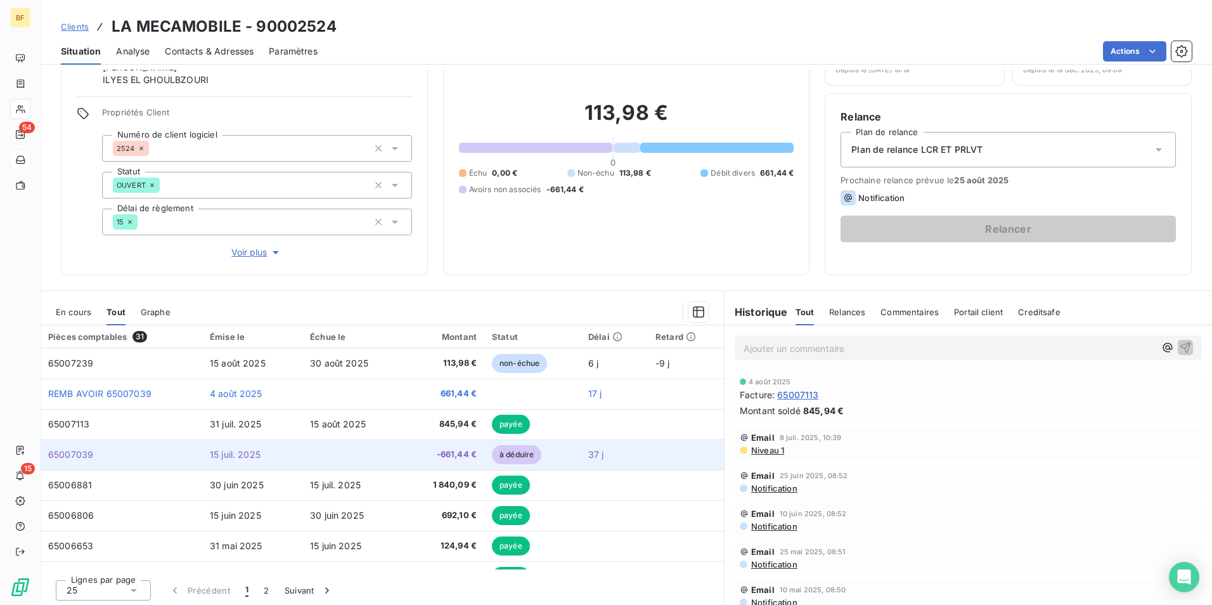
scroll to position [75, 0]
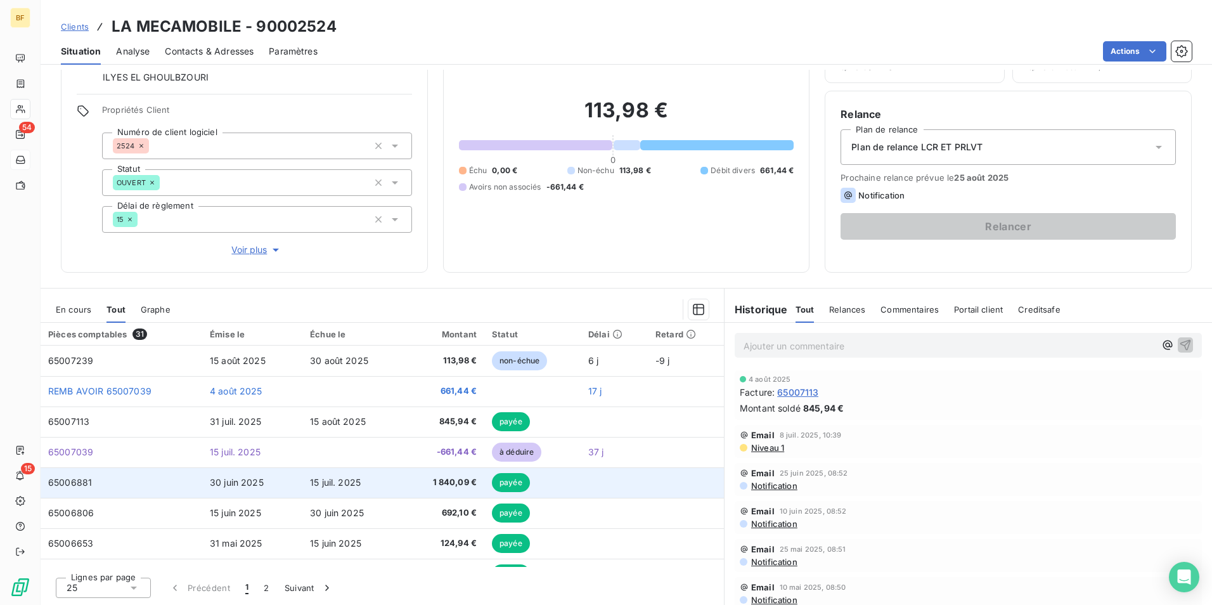
click at [422, 481] on span "1 840,09 €" at bounding box center [444, 482] width 66 height 13
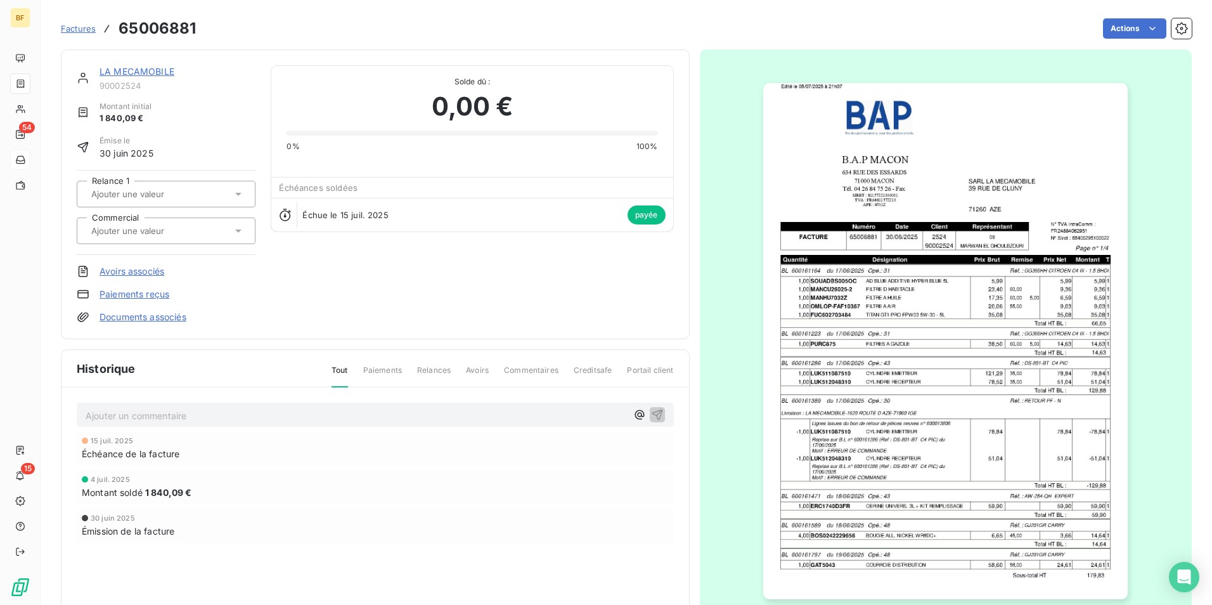
click at [805, 341] on img "button" at bounding box center [945, 341] width 365 height 516
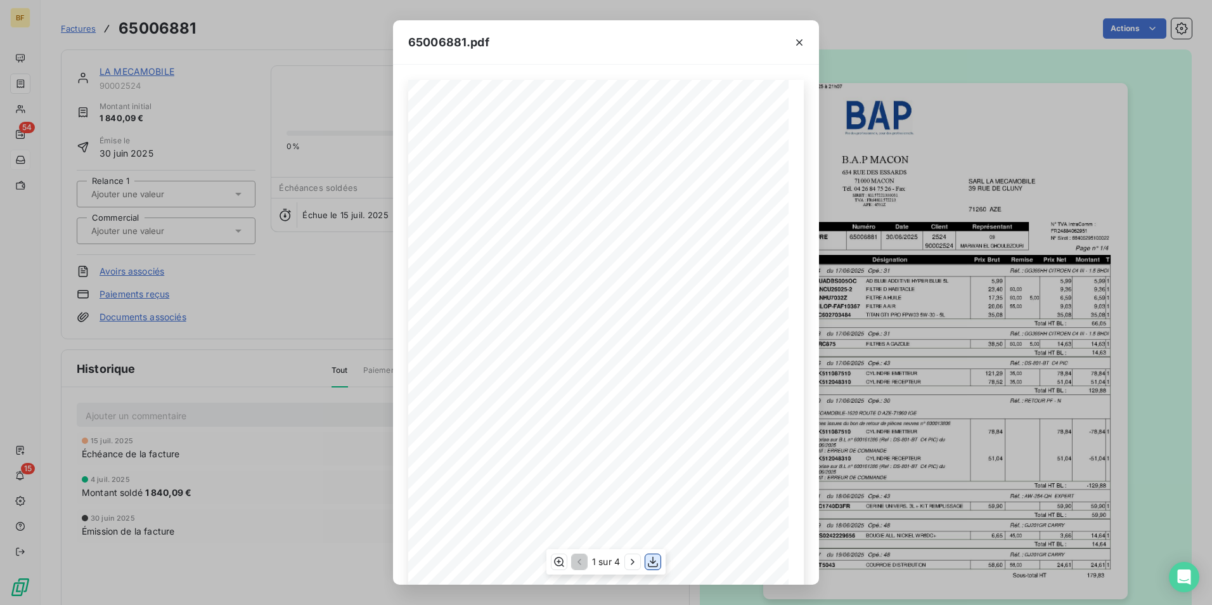
click at [660, 559] on button "button" at bounding box center [653, 561] width 15 height 15
click at [799, 39] on icon "button" at bounding box center [799, 42] width 13 height 13
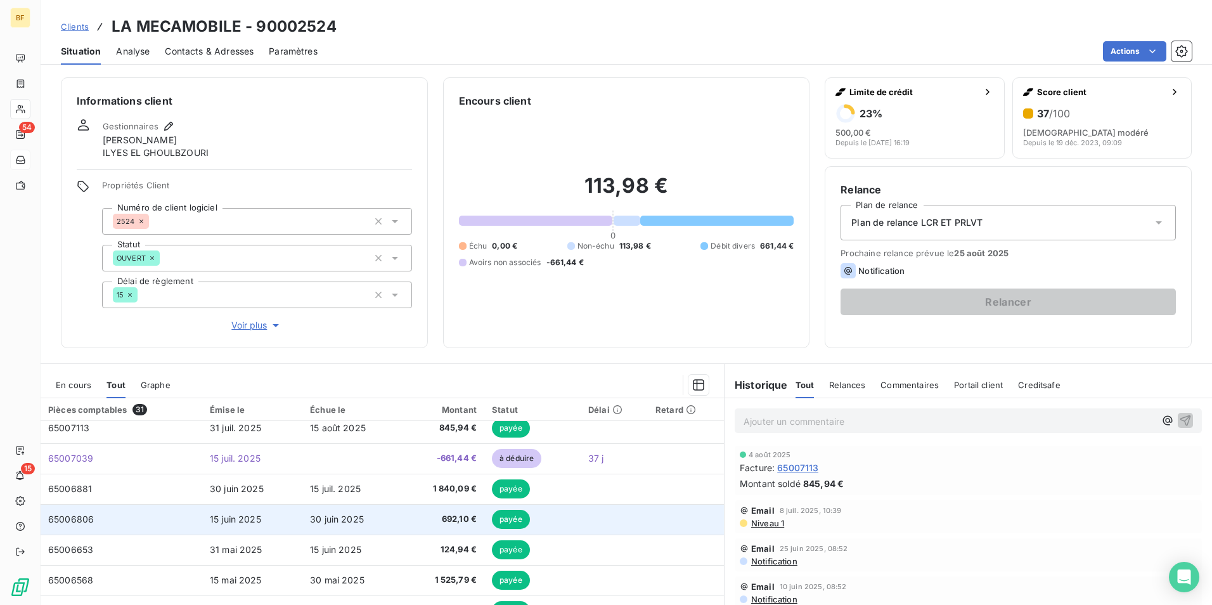
scroll to position [63, 0]
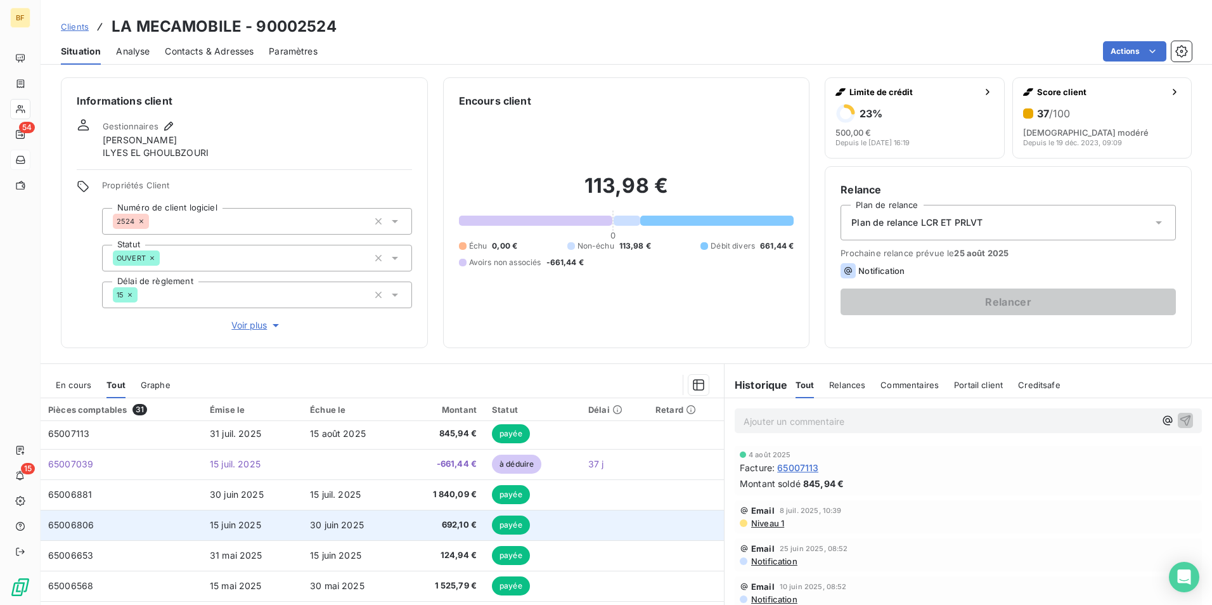
click at [422, 523] on span "692,10 €" at bounding box center [444, 525] width 66 height 13
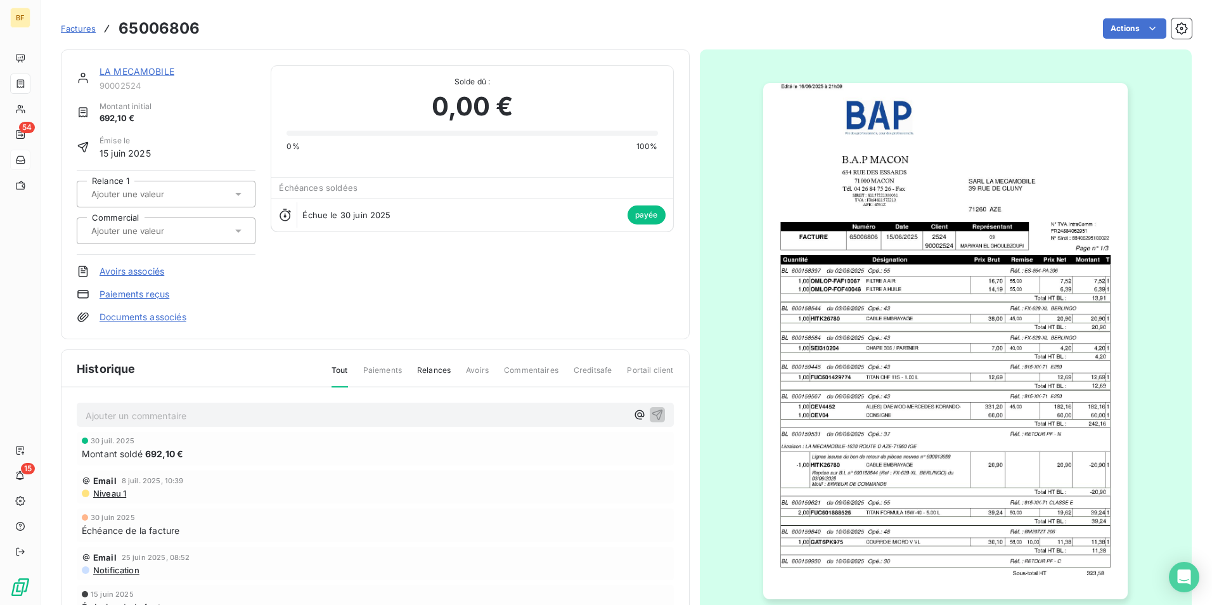
click at [918, 302] on img "button" at bounding box center [945, 341] width 365 height 516
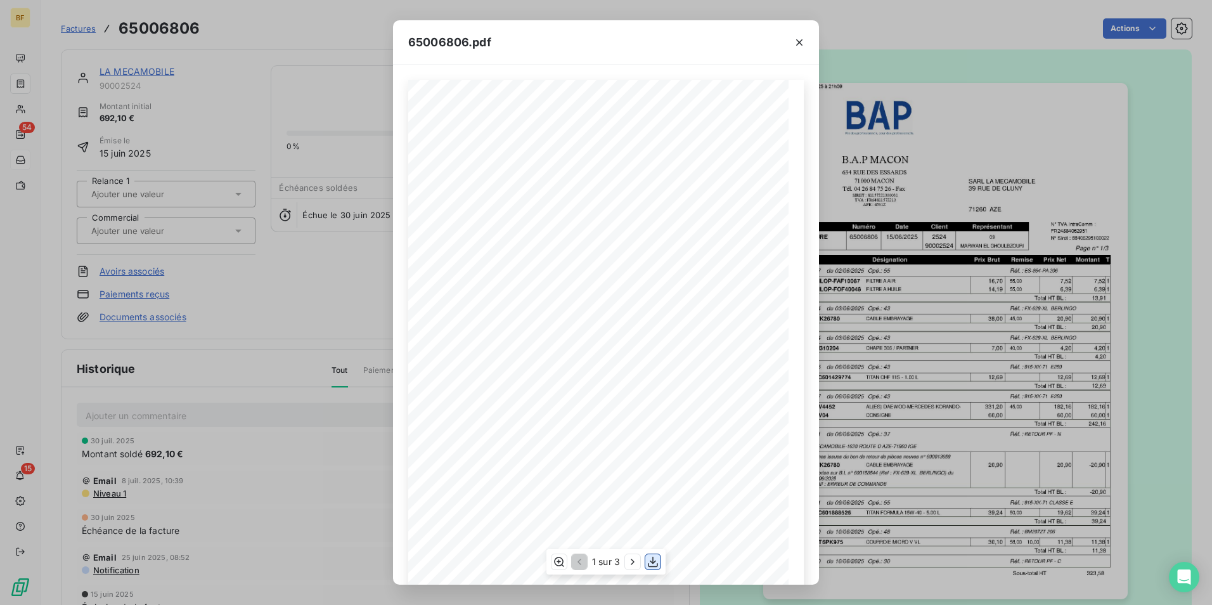
click at [650, 559] on icon "button" at bounding box center [653, 561] width 13 height 13
click at [802, 46] on icon "button" at bounding box center [799, 42] width 13 height 13
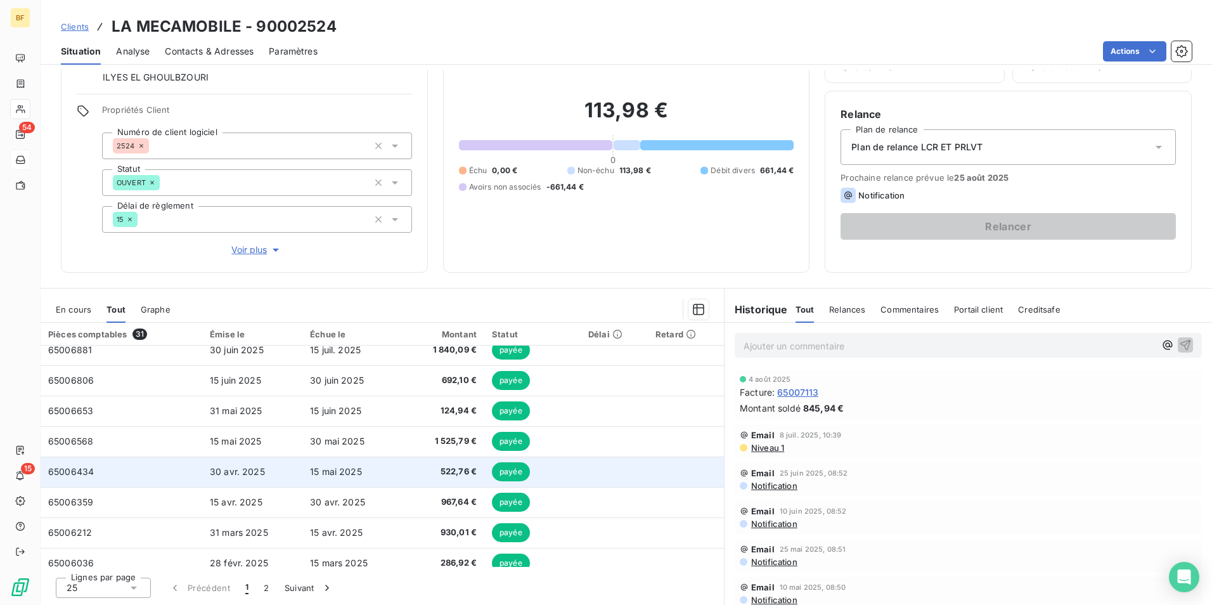
scroll to position [127, 0]
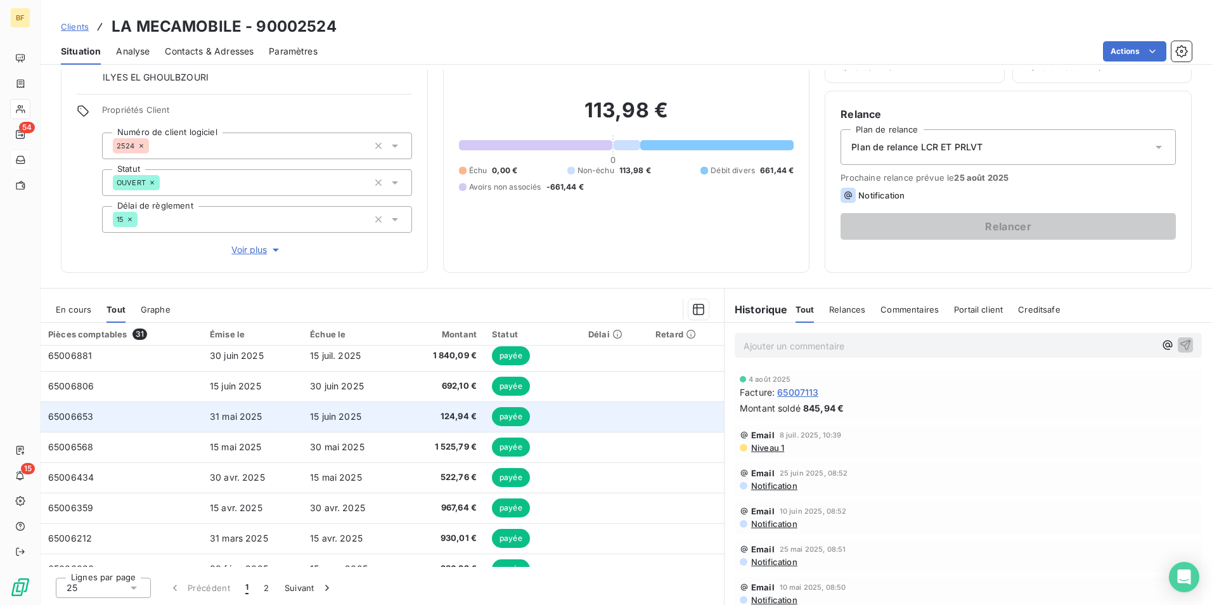
click at [263, 413] on td "31 mai 2025" at bounding box center [252, 416] width 100 height 30
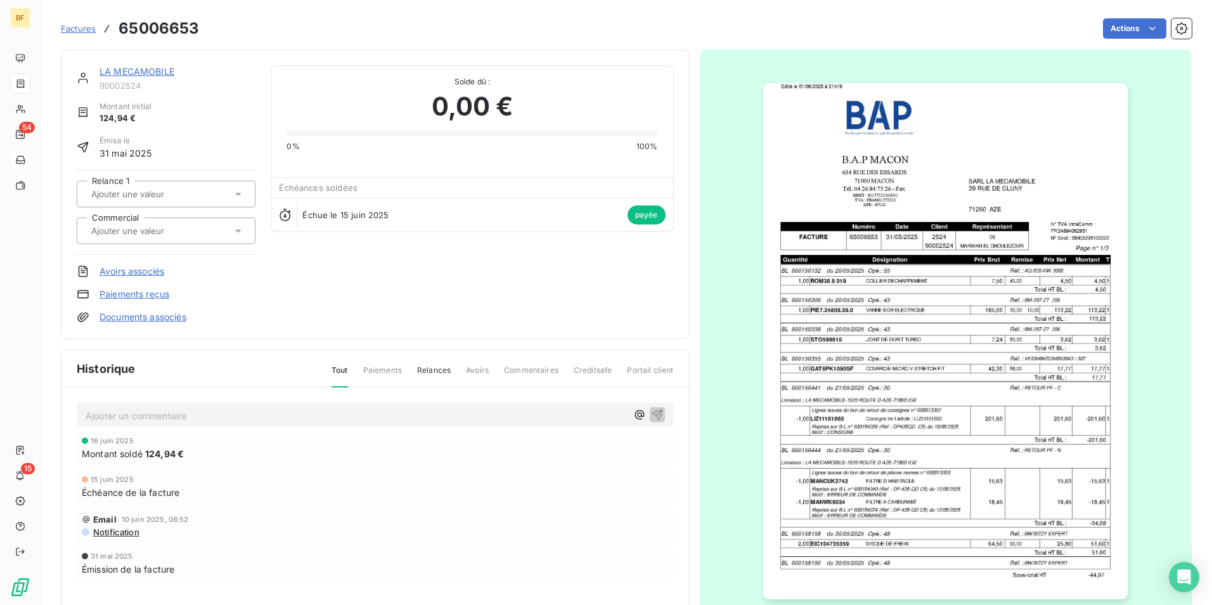
click at [825, 313] on img "button" at bounding box center [945, 341] width 365 height 516
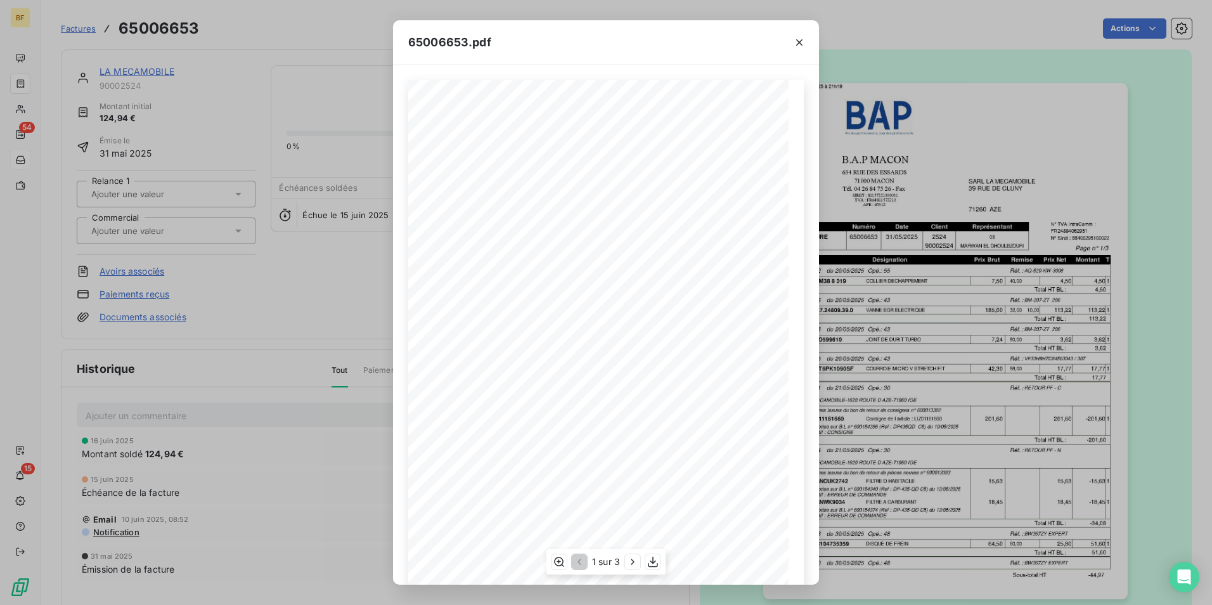
click at [643, 566] on div "1 sur 3" at bounding box center [606, 561] width 119 height 25
click at [647, 566] on icon "button" at bounding box center [653, 561] width 13 height 13
click at [805, 38] on icon "button" at bounding box center [799, 42] width 13 height 13
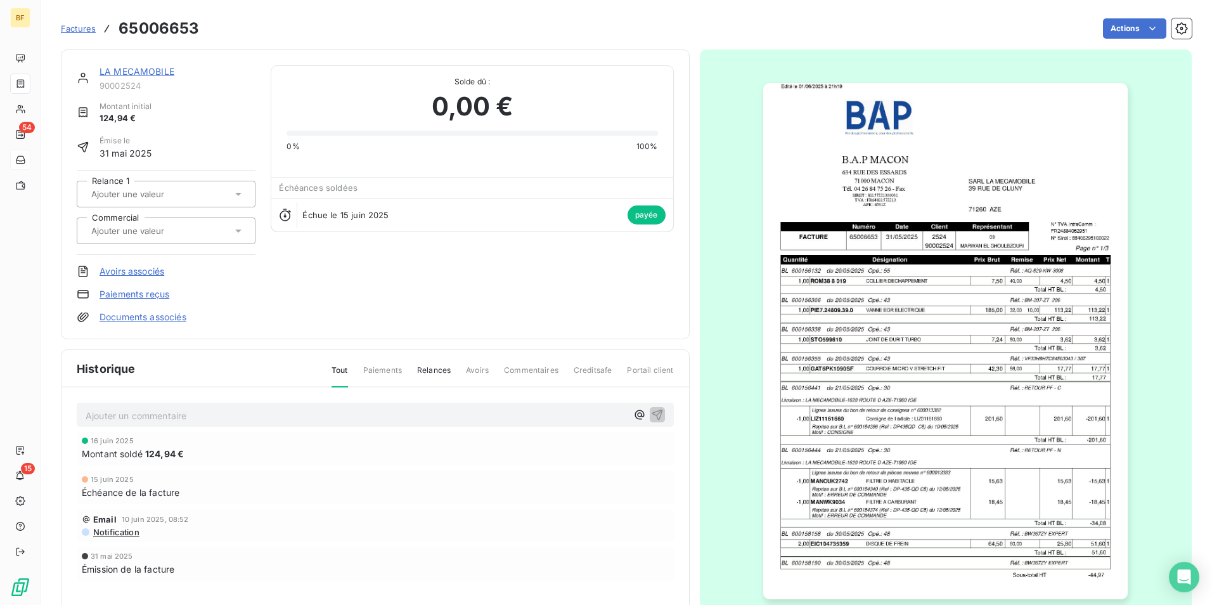
click at [84, 25] on span "Factures" at bounding box center [78, 28] width 35 height 10
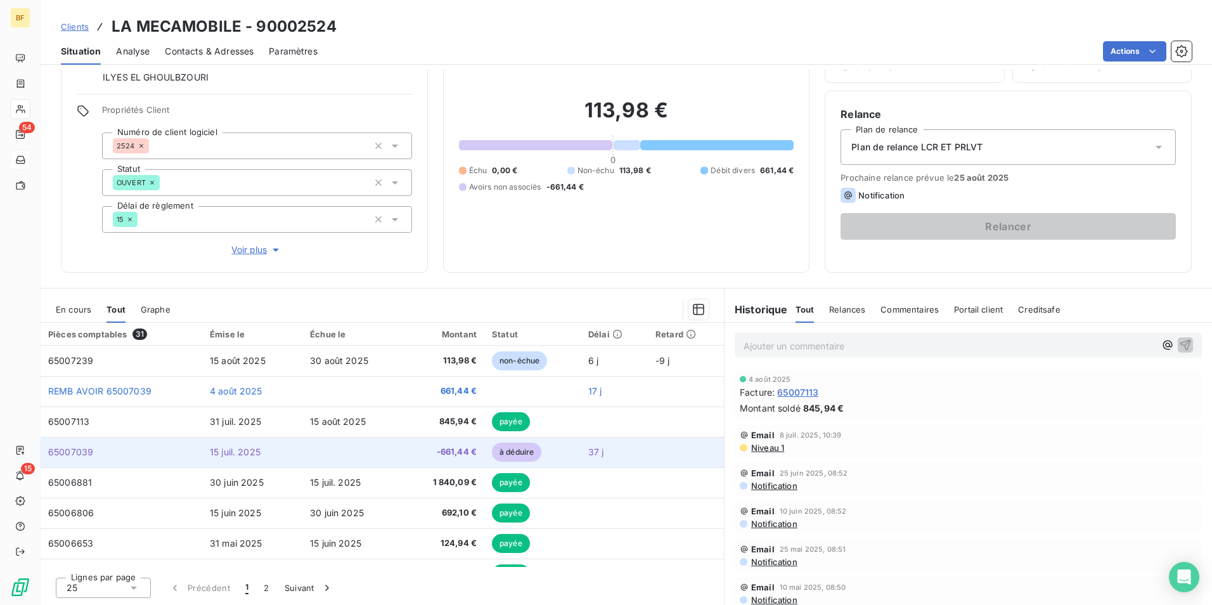
scroll to position [63, 0]
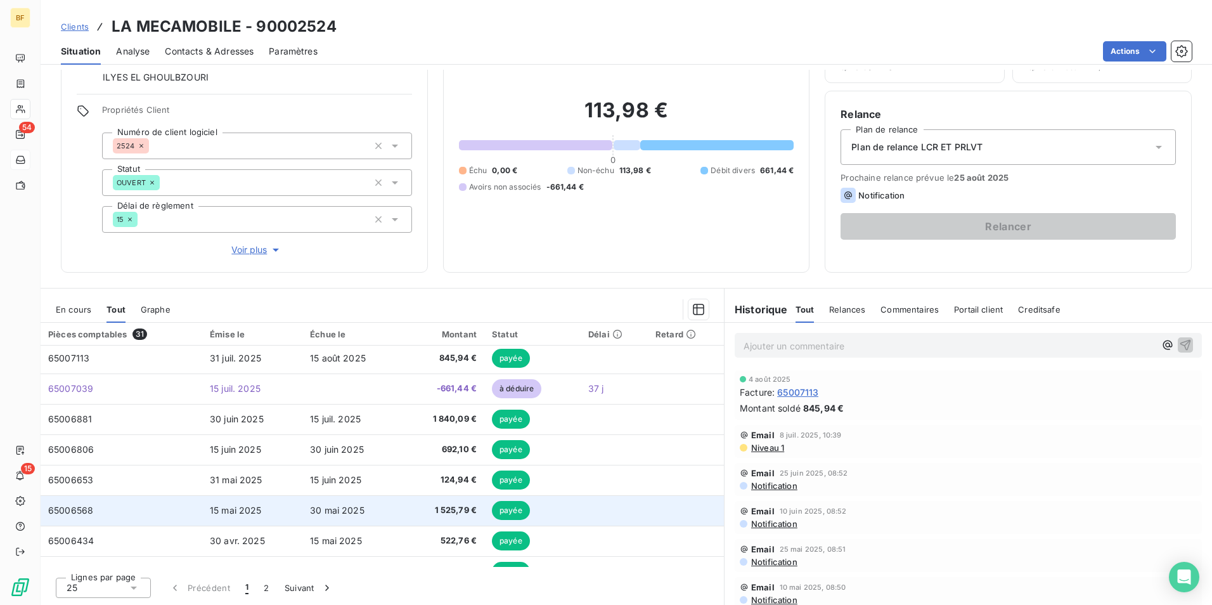
click at [233, 506] on span "15 mai 2025" at bounding box center [236, 510] width 52 height 11
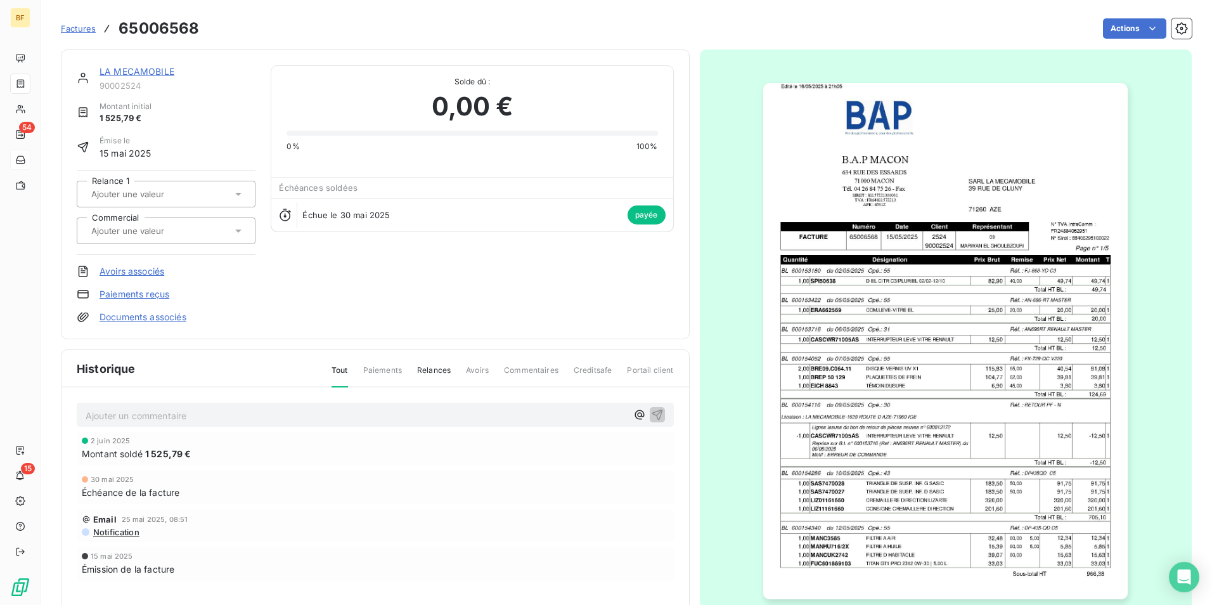
click at [994, 330] on img "button" at bounding box center [945, 341] width 365 height 516
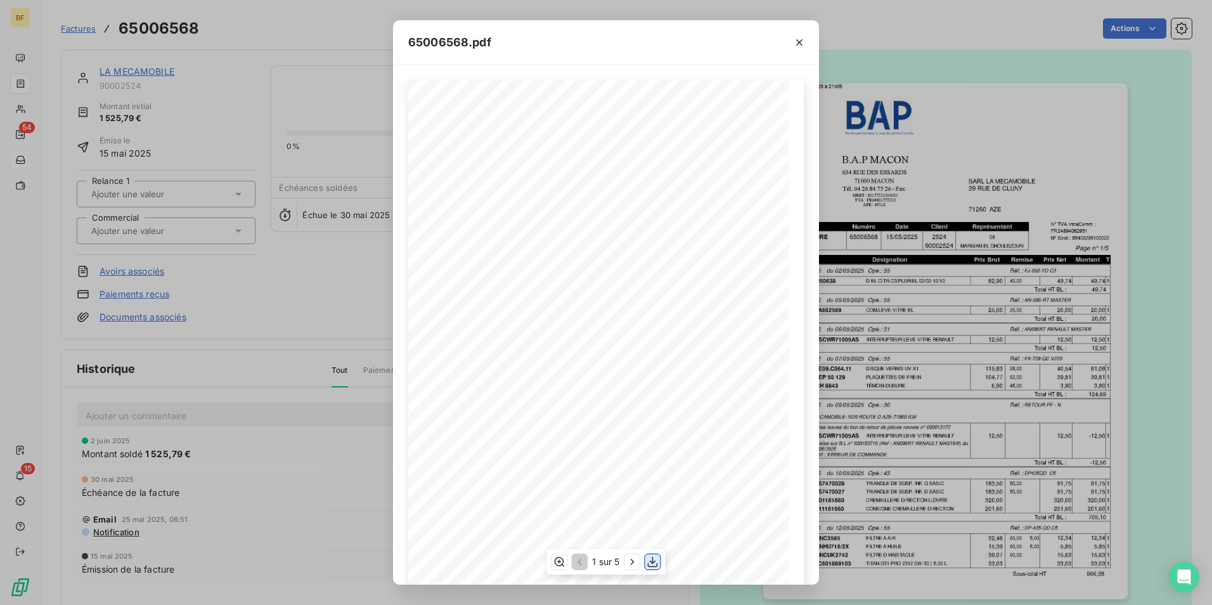
click at [654, 564] on icon "button" at bounding box center [653, 561] width 13 height 13
click at [807, 44] on button "button" at bounding box center [799, 42] width 20 height 20
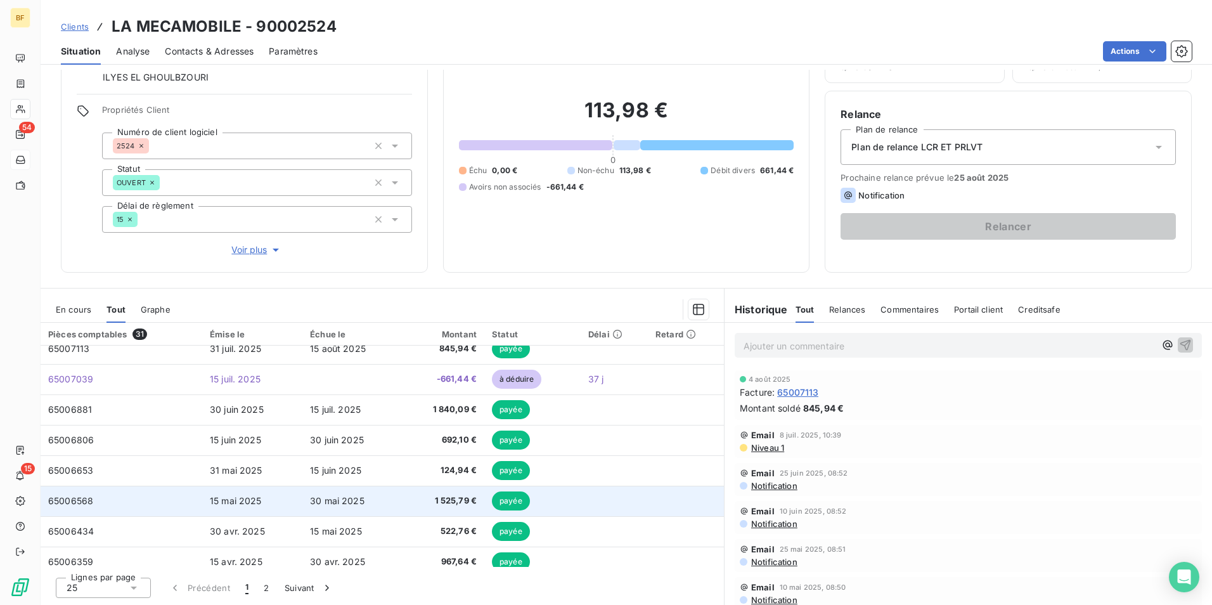
scroll to position [127, 0]
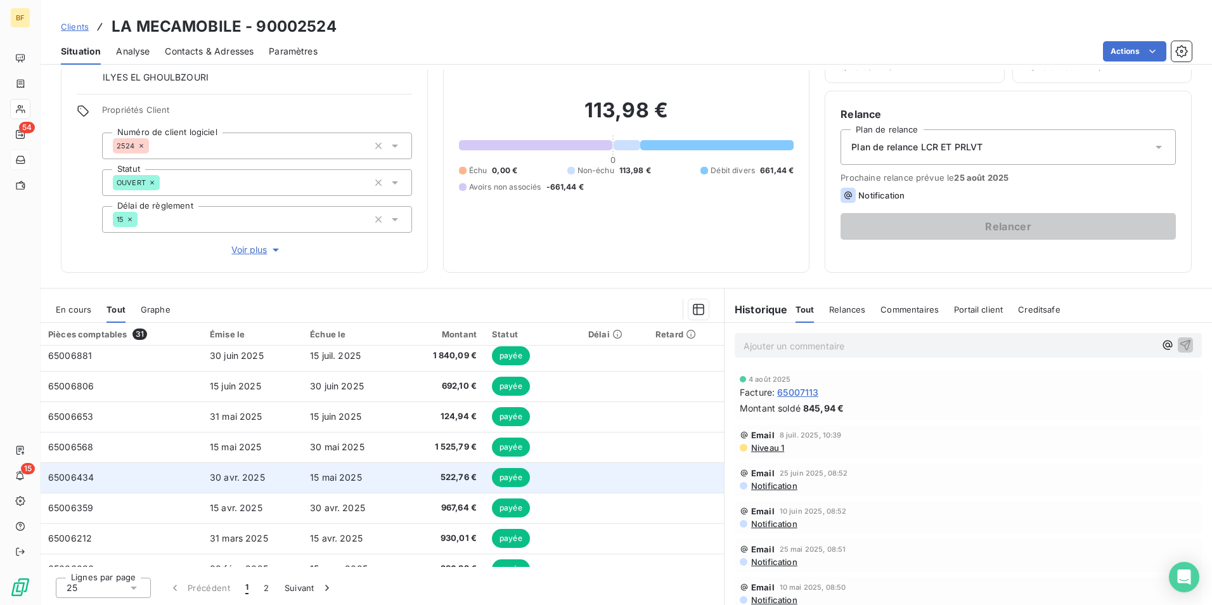
click at [270, 478] on td "30 avr. 2025" at bounding box center [252, 477] width 100 height 30
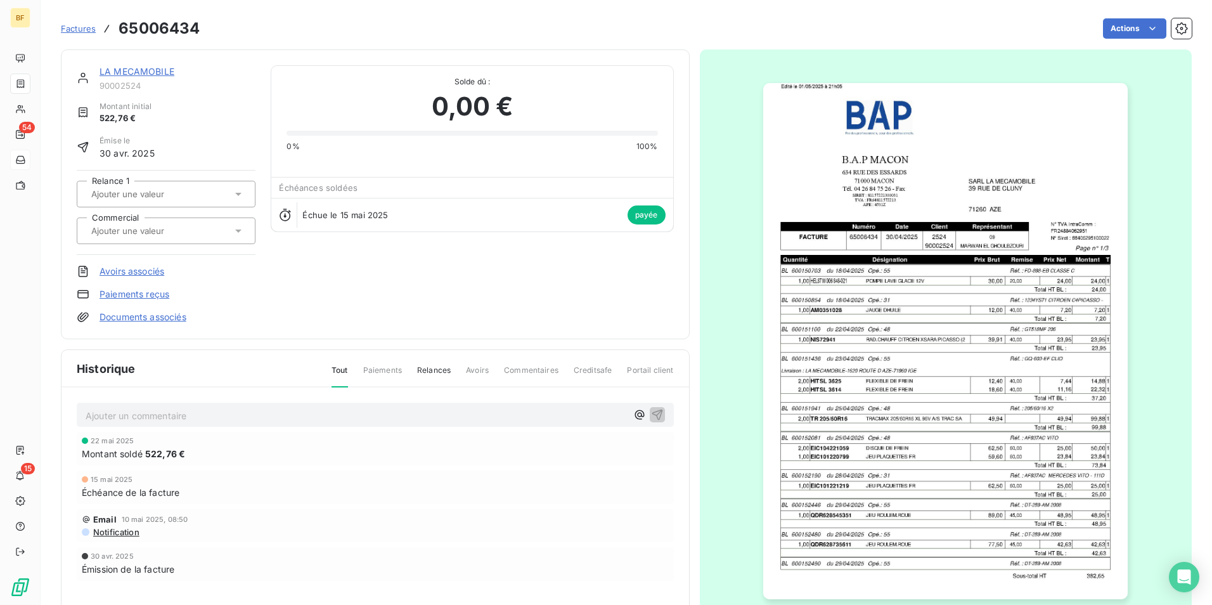
click at [928, 333] on img "button" at bounding box center [945, 341] width 365 height 516
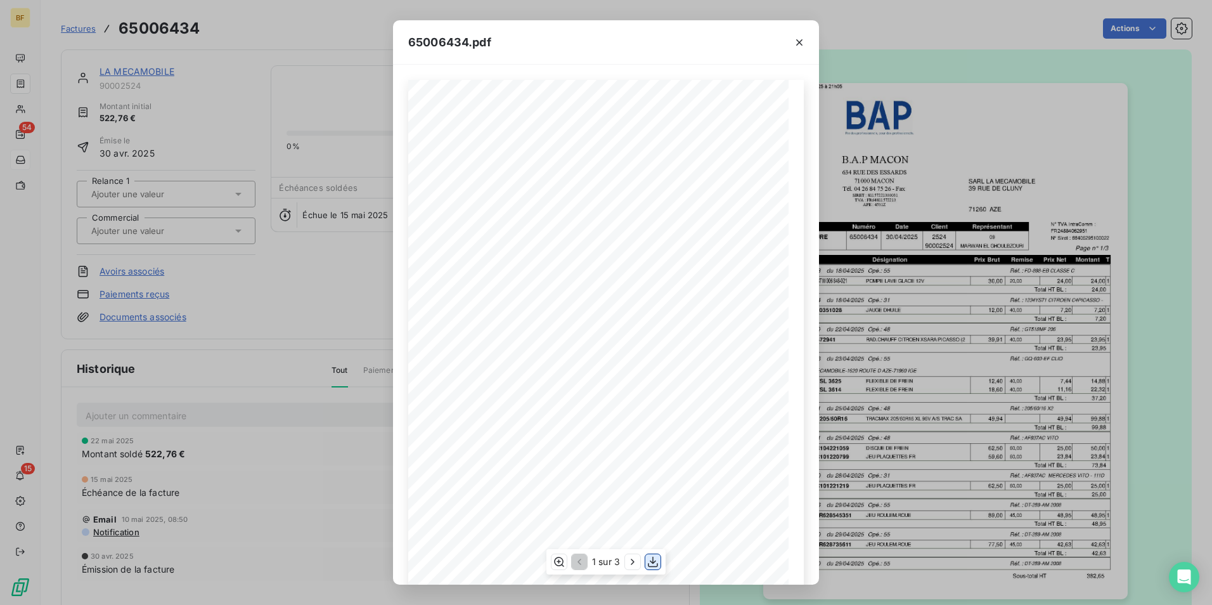
click at [655, 565] on icon "button" at bounding box center [653, 561] width 13 height 13
click at [801, 42] on icon "button" at bounding box center [799, 42] width 13 height 13
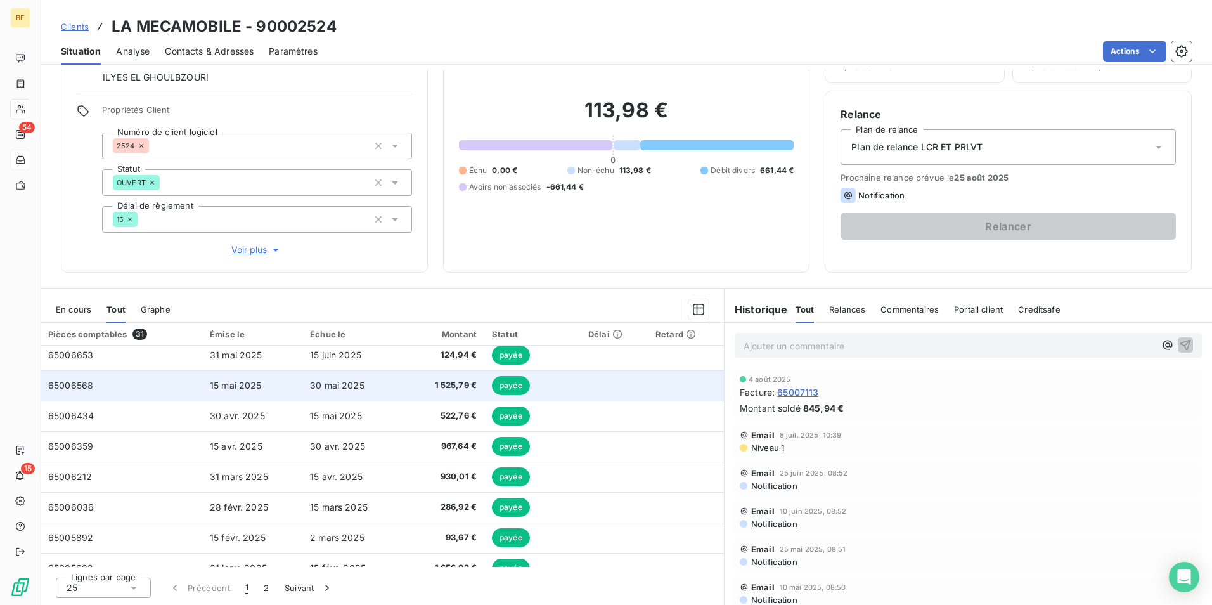
scroll to position [127, 0]
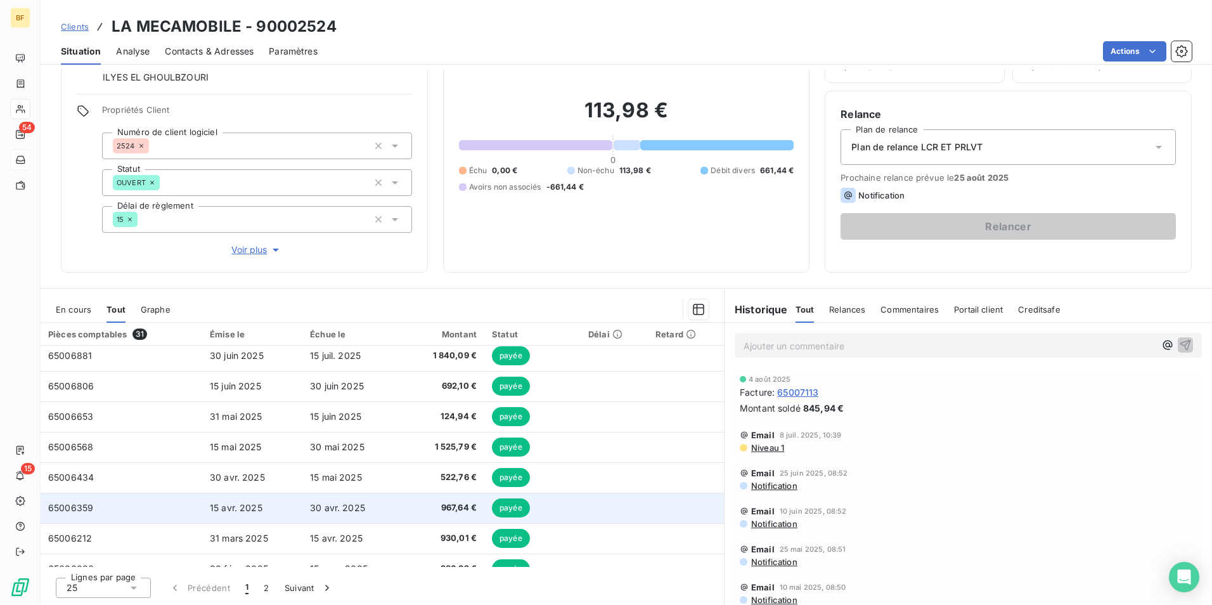
click at [150, 502] on td "65006359" at bounding box center [122, 508] width 162 height 30
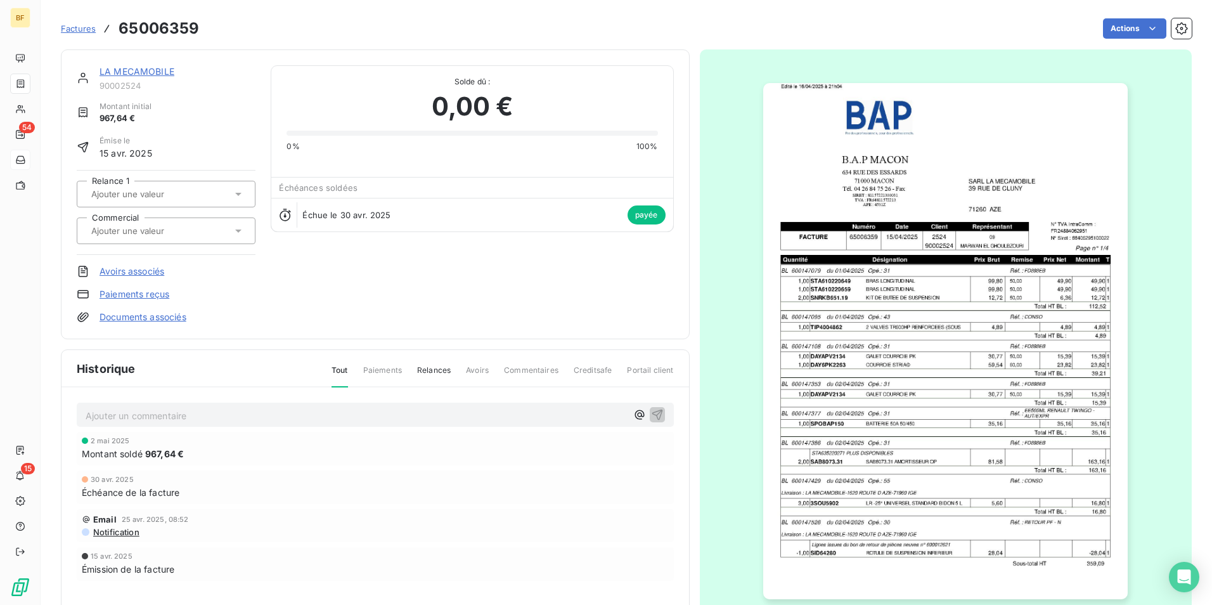
click at [894, 320] on img "button" at bounding box center [945, 341] width 365 height 516
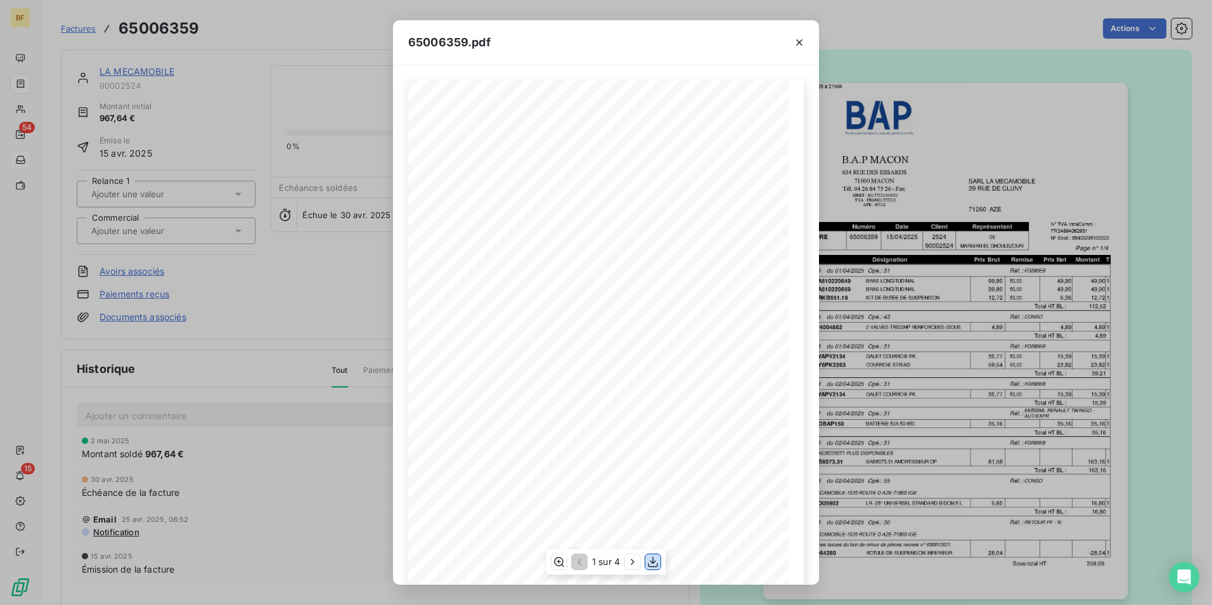
drag, startPoint x: 649, startPoint y: 566, endPoint x: 662, endPoint y: 552, distance: 18.8
click at [654, 560] on icon "button" at bounding box center [653, 562] width 10 height 11
click at [799, 44] on icon "button" at bounding box center [799, 42] width 13 height 13
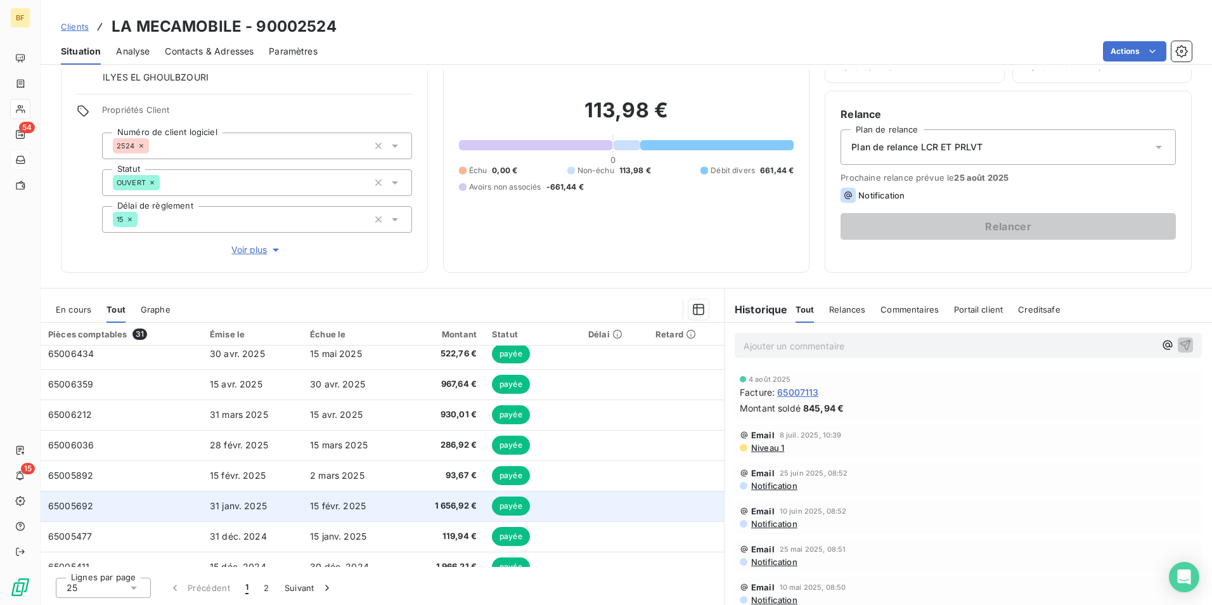
scroll to position [254, 0]
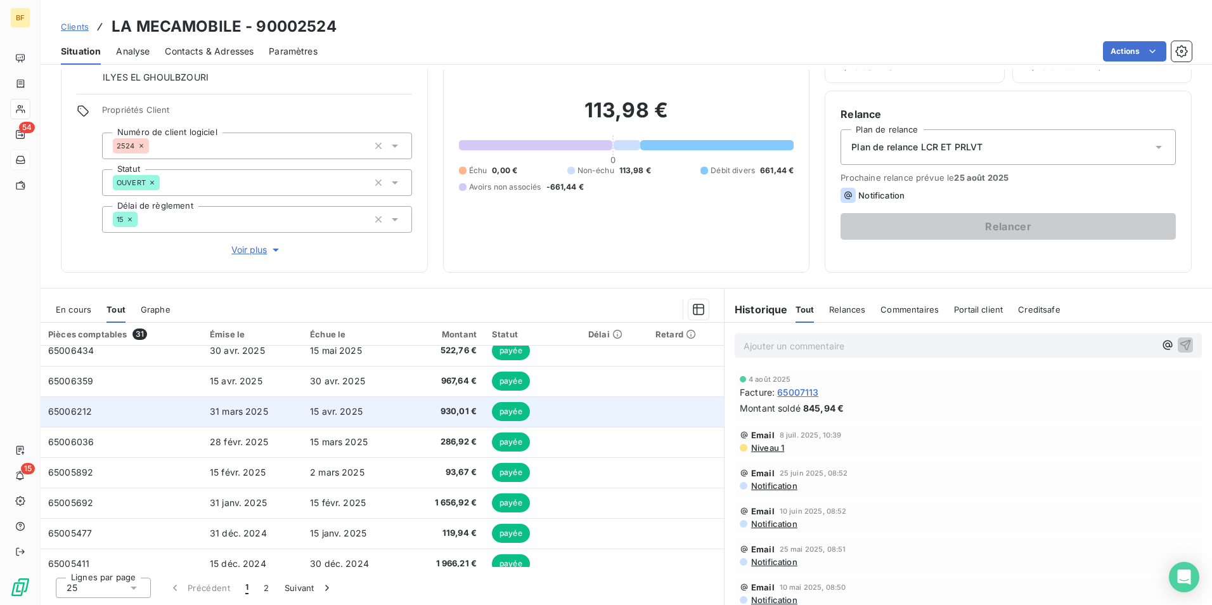
click at [124, 408] on td "65006212" at bounding box center [122, 411] width 162 height 30
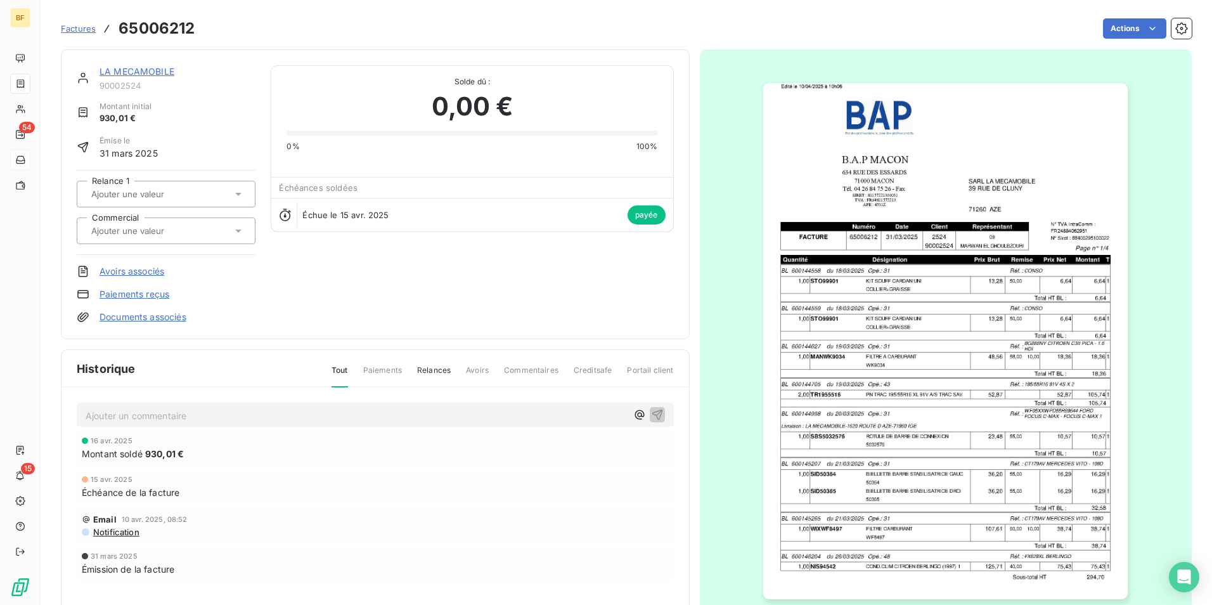
click at [920, 330] on img "button" at bounding box center [945, 341] width 365 height 516
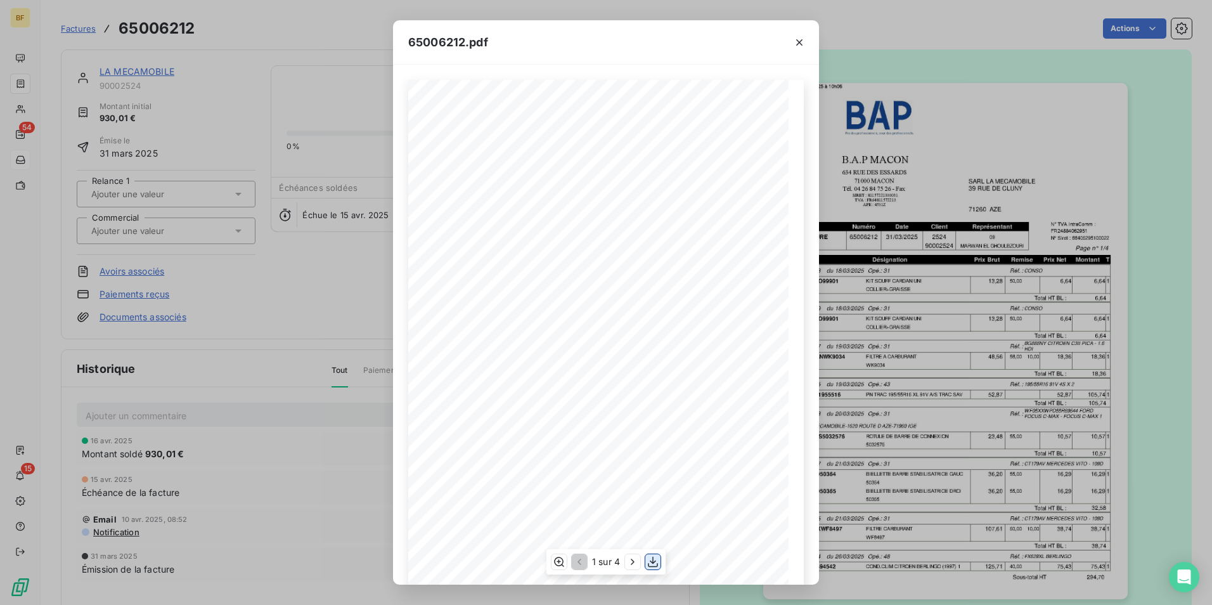
click at [651, 559] on icon "button" at bounding box center [653, 561] width 13 height 13
drag, startPoint x: 799, startPoint y: 37, endPoint x: 732, endPoint y: 59, distance: 70.0
click at [798, 37] on icon "button" at bounding box center [799, 42] width 13 height 13
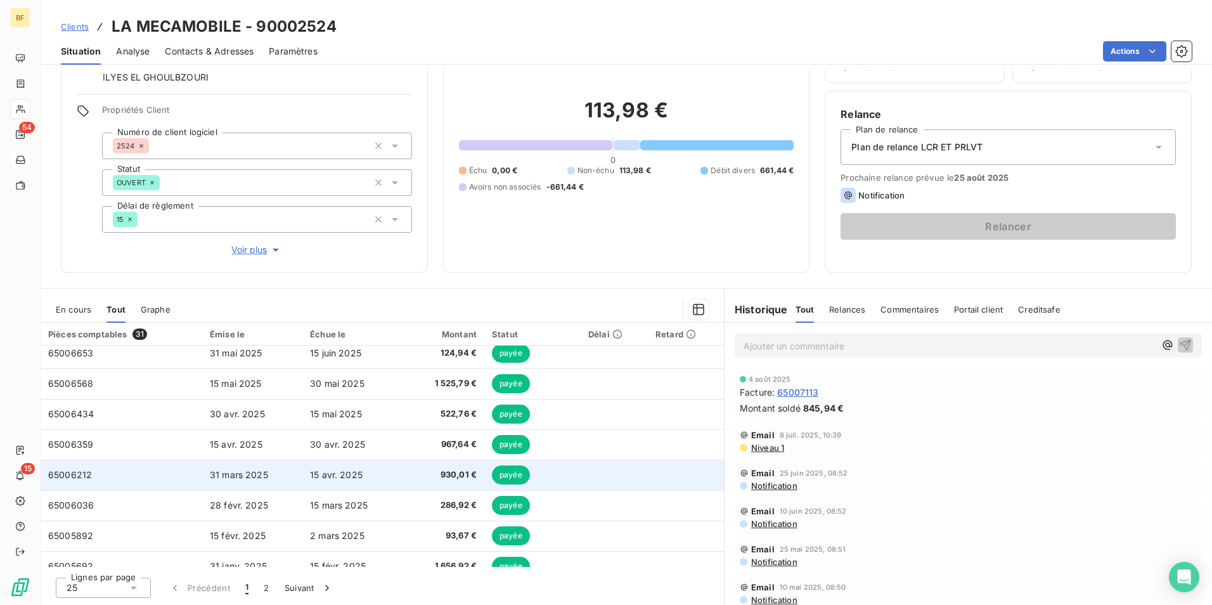
scroll to position [254, 0]
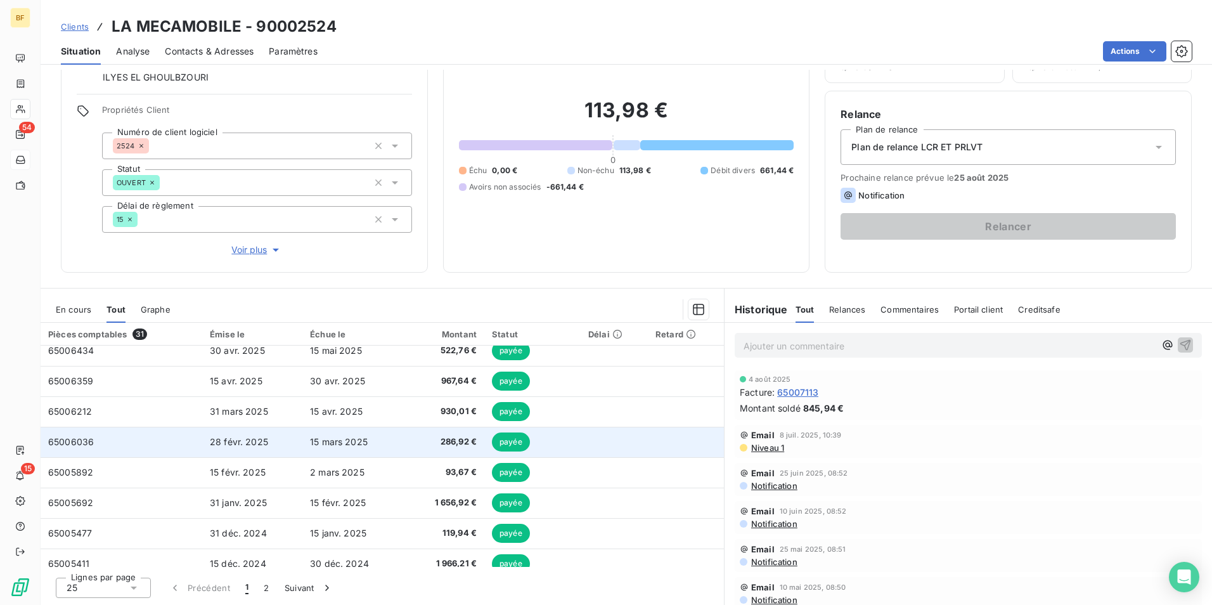
click at [118, 443] on td "65006036" at bounding box center [122, 442] width 162 height 30
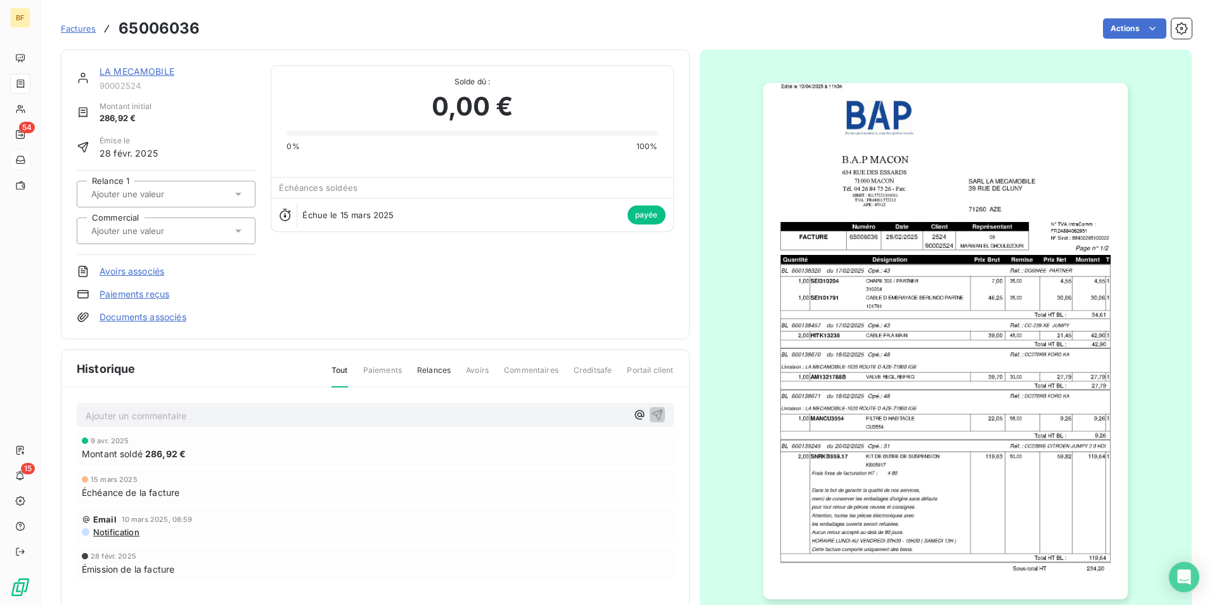
click at [892, 330] on img "button" at bounding box center [945, 341] width 365 height 516
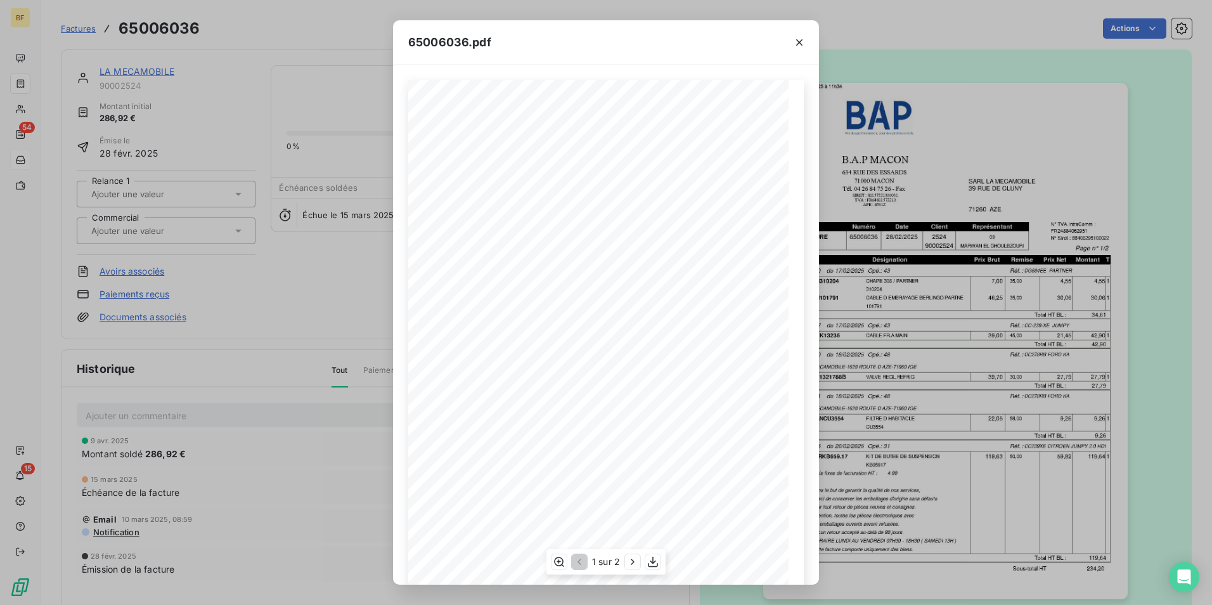
click at [645, 553] on div "1 sur 2" at bounding box center [606, 561] width 119 height 25
click at [645, 558] on div "1 sur 2" at bounding box center [606, 561] width 119 height 25
click at [650, 559] on icon "button" at bounding box center [653, 561] width 13 height 13
drag, startPoint x: 798, startPoint y: 37, endPoint x: 699, endPoint y: 62, distance: 101.2
click at [793, 38] on button "button" at bounding box center [799, 42] width 20 height 20
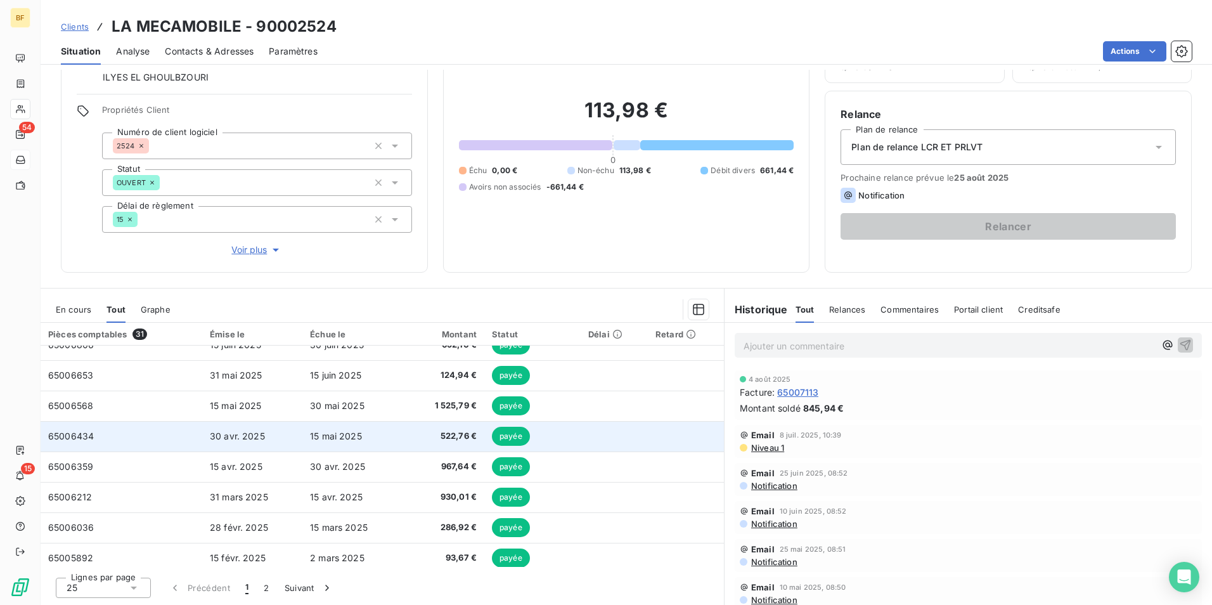
scroll to position [190, 0]
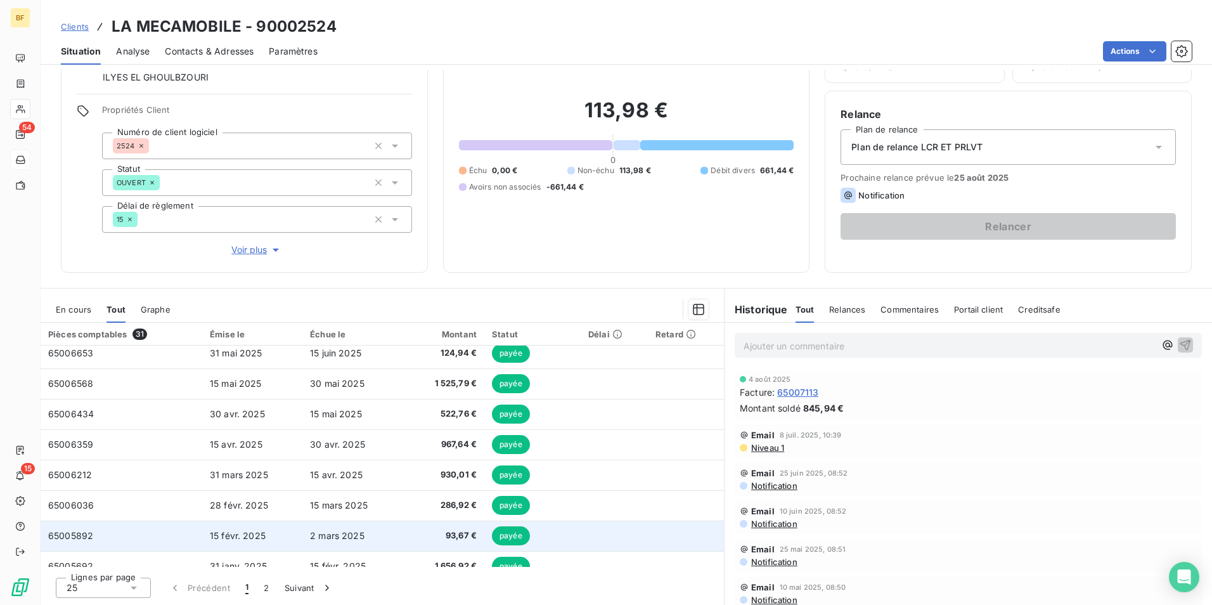
click at [115, 531] on td "65005892" at bounding box center [122, 536] width 162 height 30
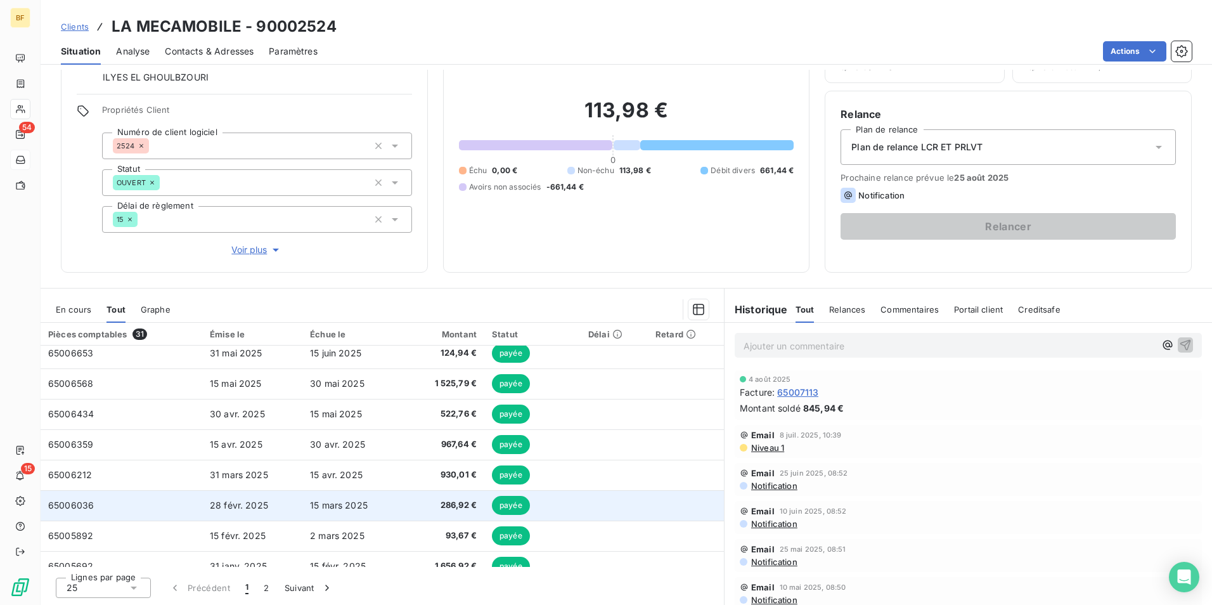
scroll to position [254, 0]
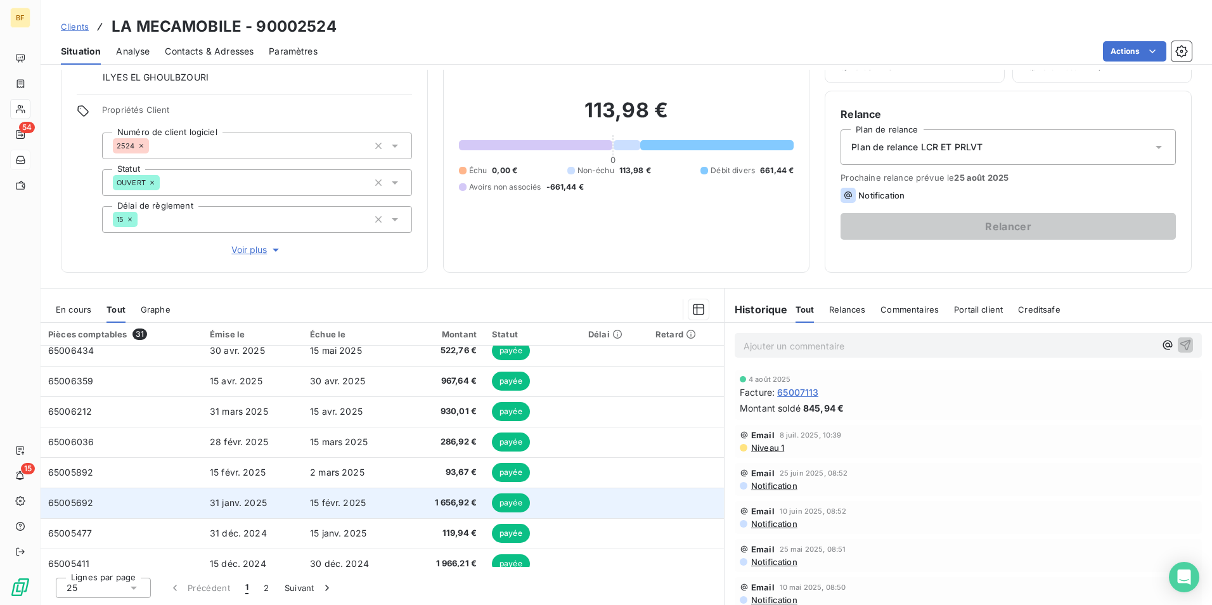
click at [93, 502] on td "65005692" at bounding box center [122, 503] width 162 height 30
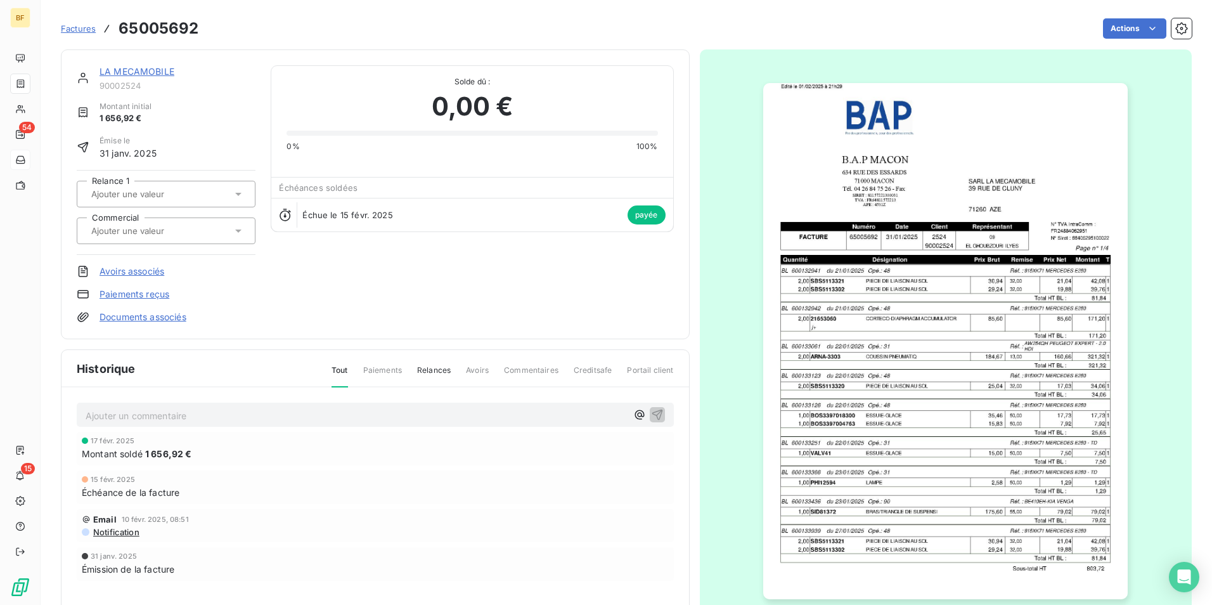
click at [859, 299] on img "button" at bounding box center [945, 341] width 365 height 516
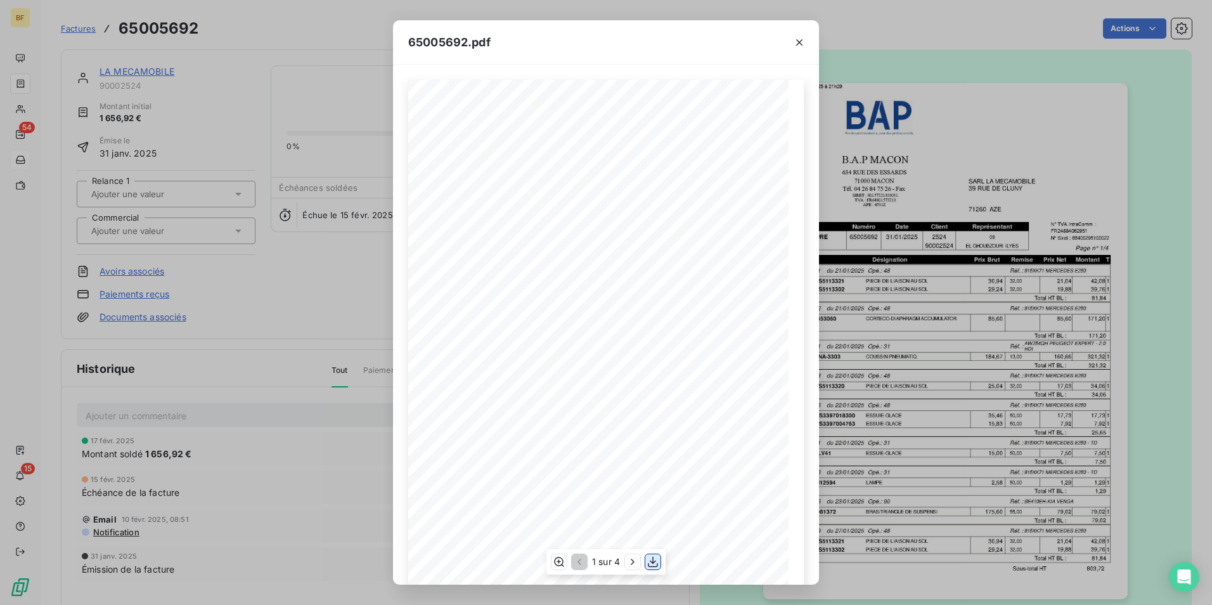
click at [653, 564] on icon "button" at bounding box center [653, 562] width 10 height 11
drag, startPoint x: 798, startPoint y: 49, endPoint x: 709, endPoint y: 48, distance: 89.4
click at [798, 49] on button "button" at bounding box center [799, 42] width 20 height 20
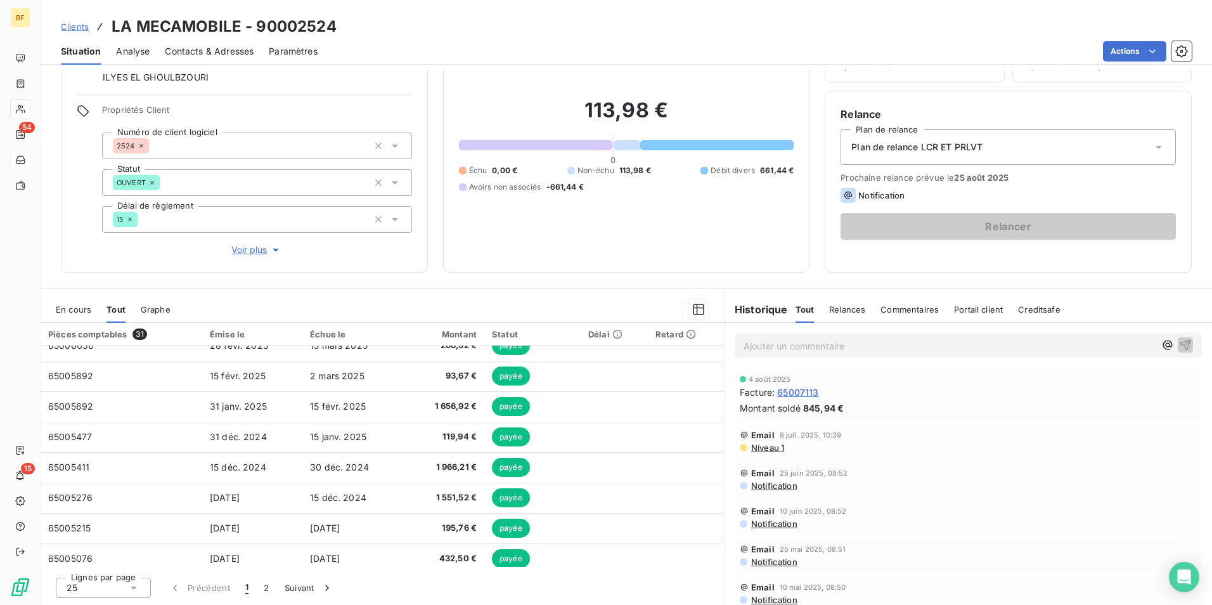
scroll to position [287, 0]
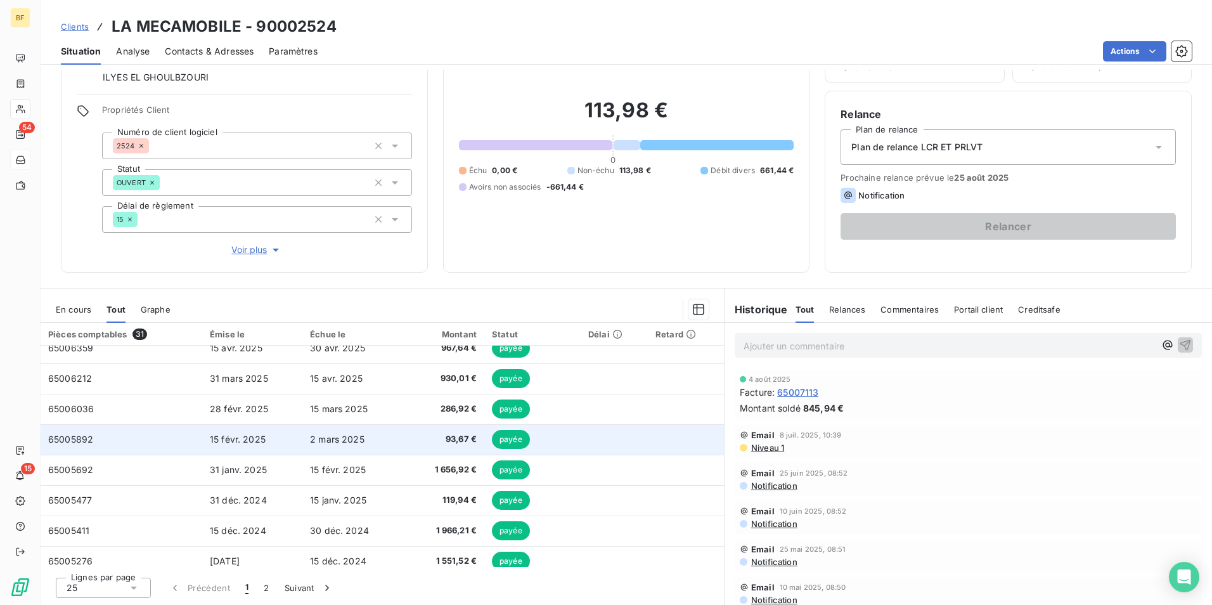
click at [105, 448] on td "65005892" at bounding box center [122, 439] width 162 height 30
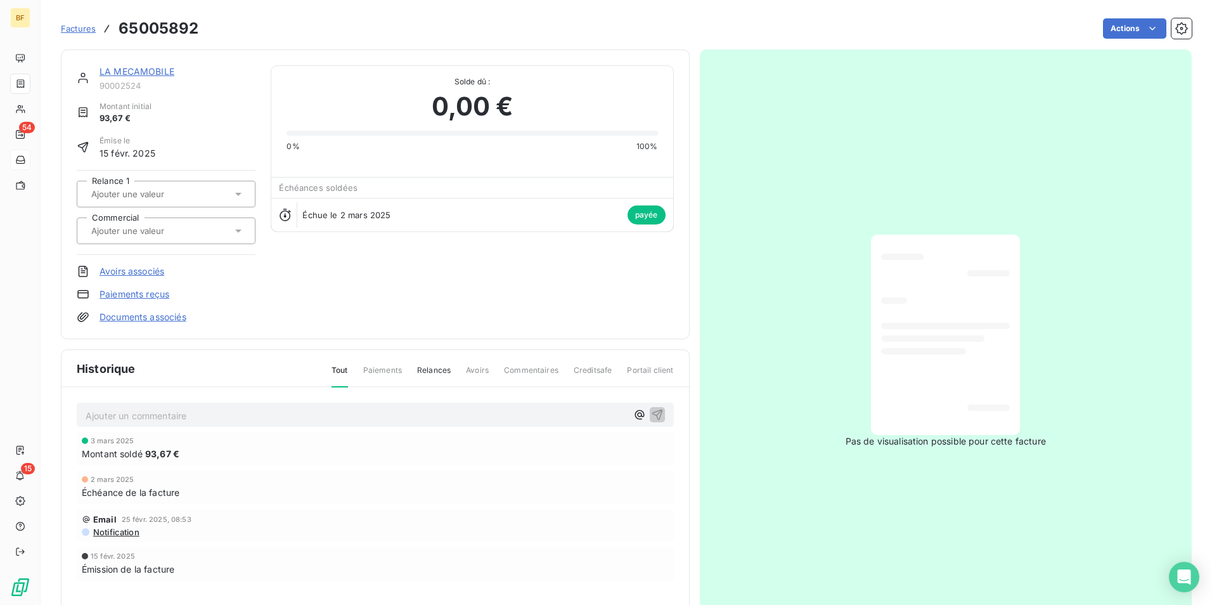
click at [181, 30] on h3 "65005892" at bounding box center [159, 28] width 80 height 23
copy h3 "65005892"
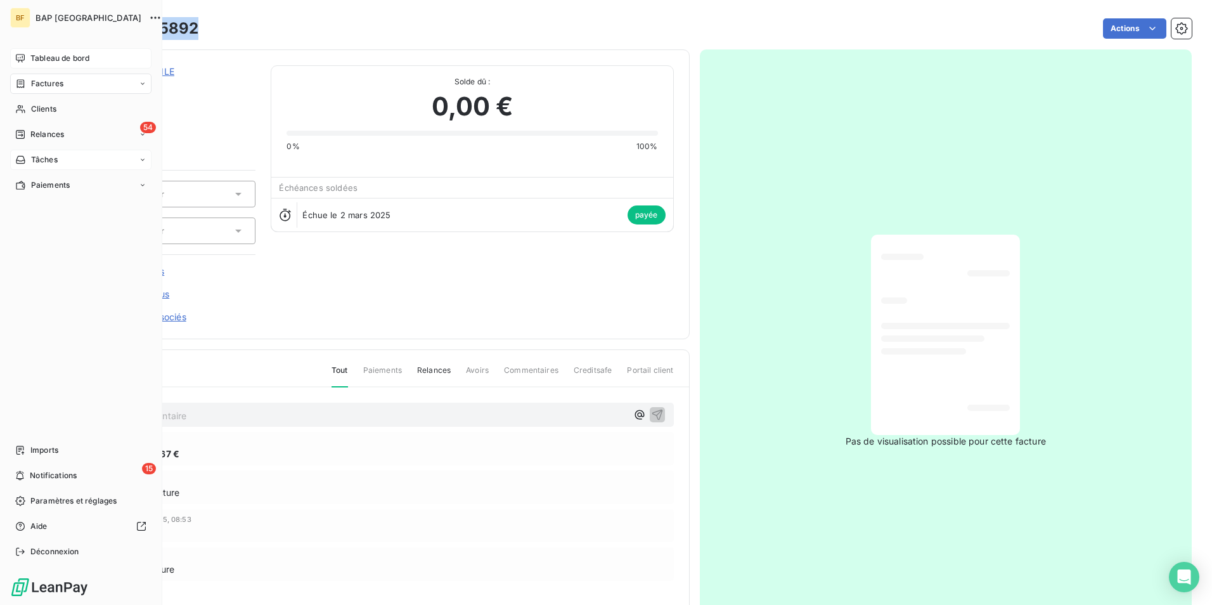
click at [18, 56] on icon at bounding box center [20, 58] width 10 height 10
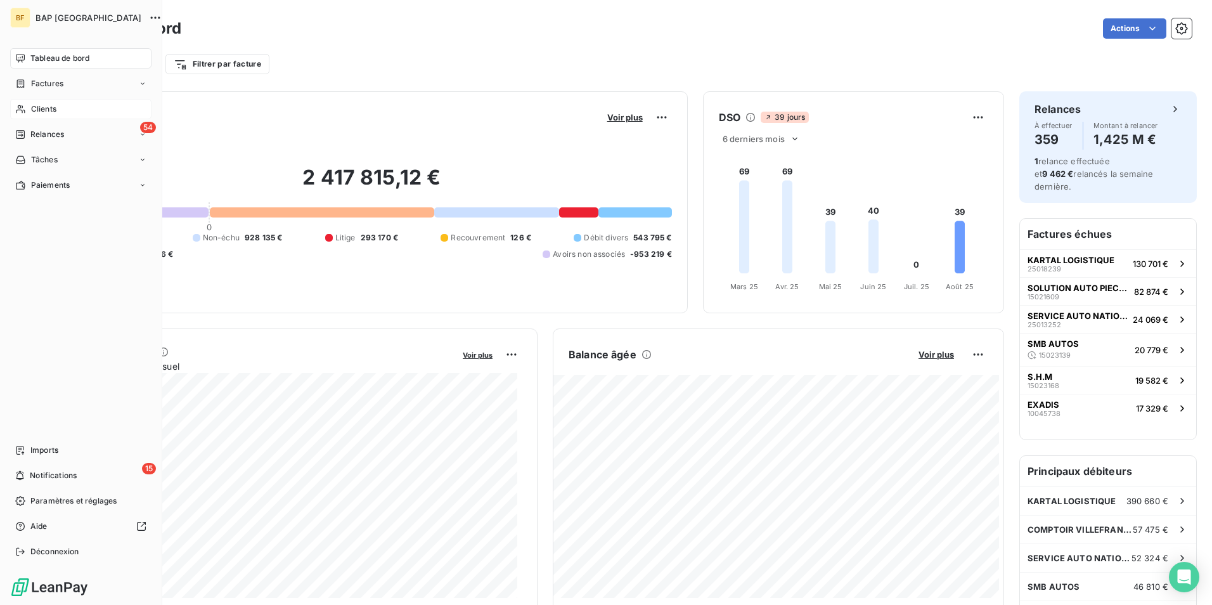
click at [37, 111] on span "Clients" at bounding box center [43, 108] width 25 height 11
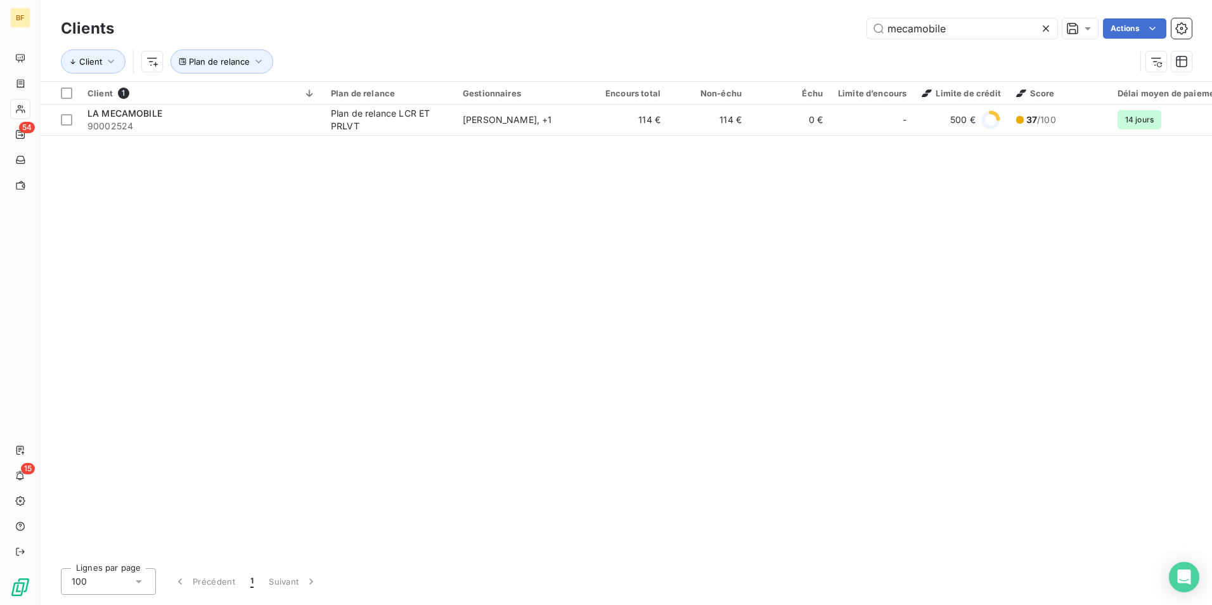
drag, startPoint x: 952, startPoint y: 30, endPoint x: 833, endPoint y: 29, distance: 119.2
click at [833, 29] on div "mecamobile Actions" at bounding box center [660, 28] width 1063 height 20
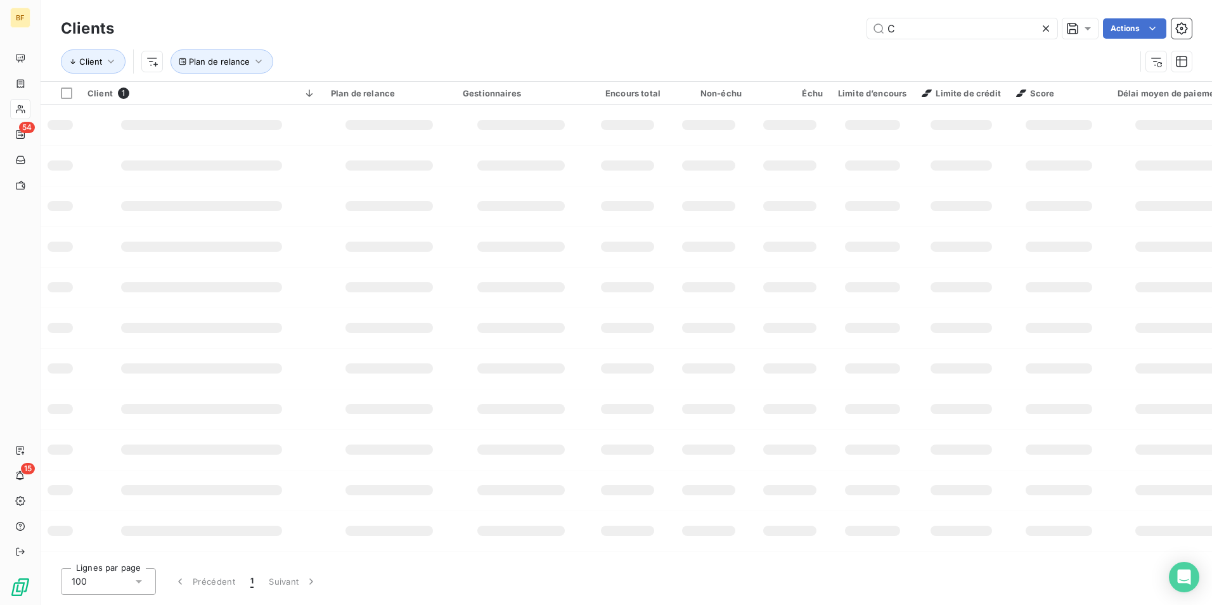
type input "C"
